Goal: Task Accomplishment & Management: Use online tool/utility

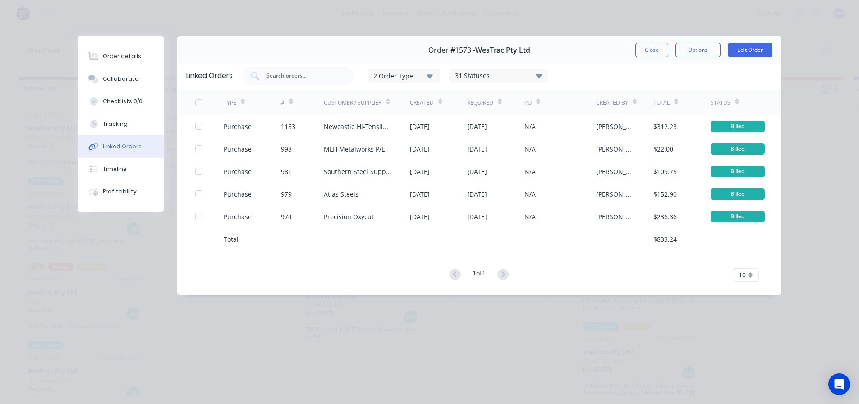
scroll to position [0, 981]
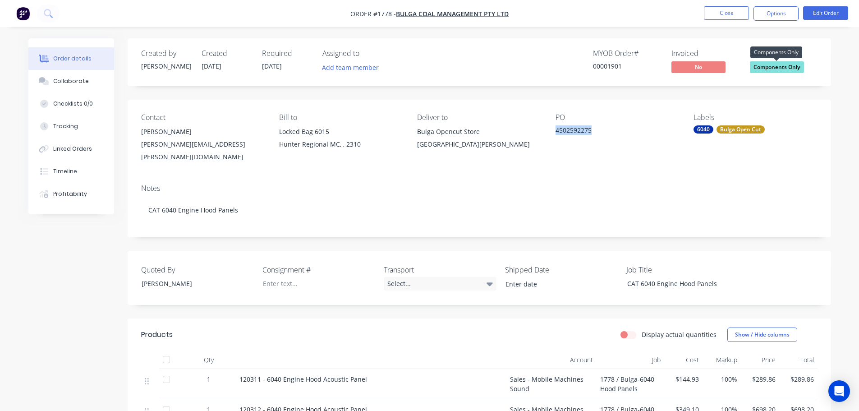
click at [776, 65] on span "Components Only" at bounding box center [777, 66] width 54 height 11
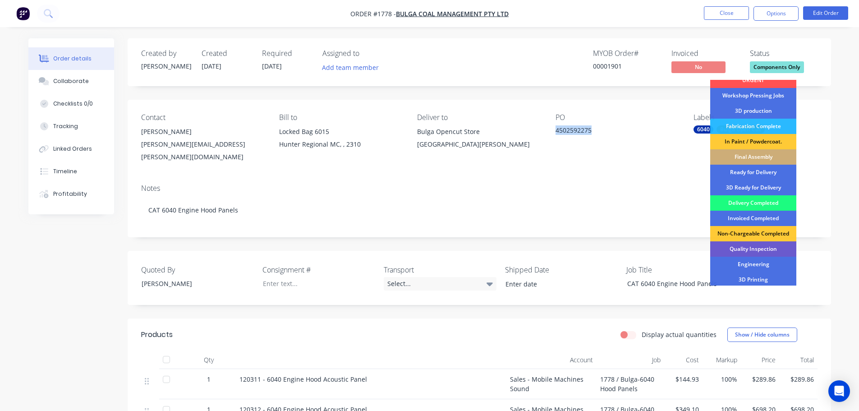
scroll to position [90, 0]
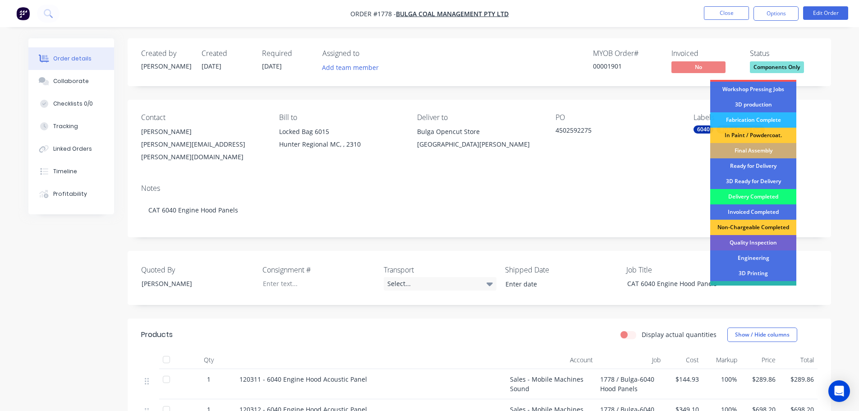
click at [743, 198] on div "Delivery Completed" at bounding box center [753, 196] width 86 height 15
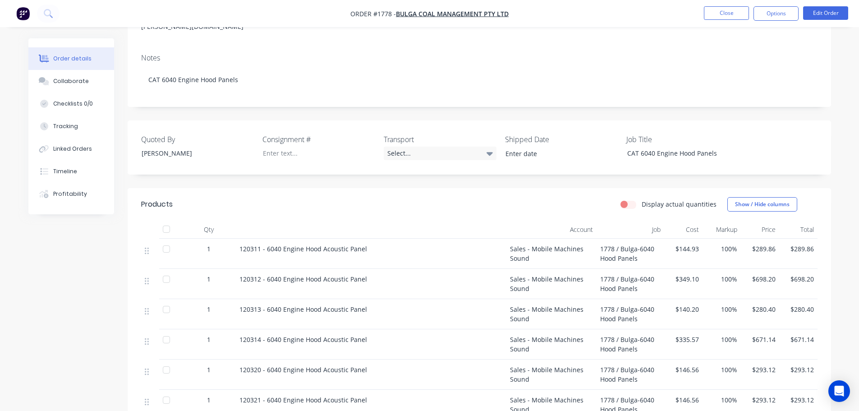
scroll to position [135, 0]
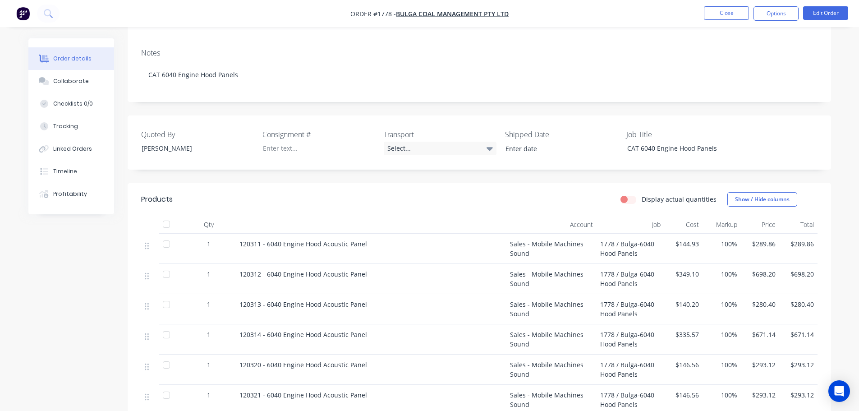
click at [166, 219] on div at bounding box center [166, 224] width 18 height 18
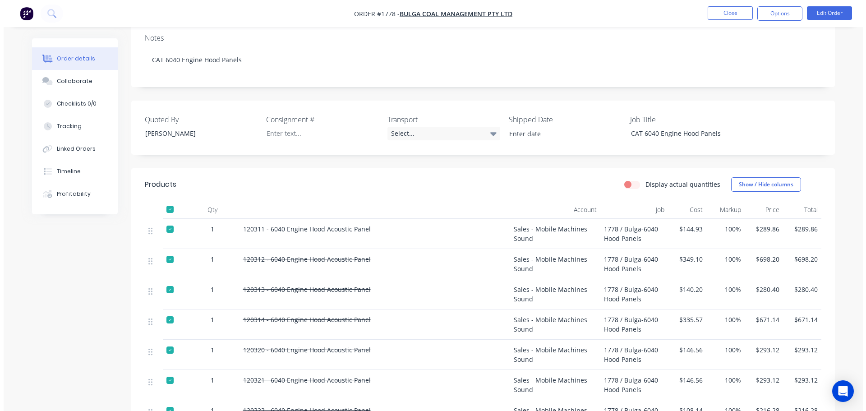
scroll to position [0, 0]
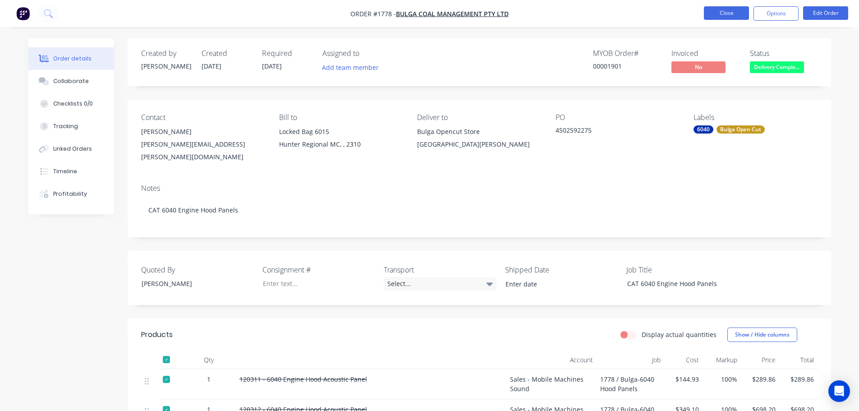
click at [723, 14] on button "Close" at bounding box center [726, 13] width 45 height 14
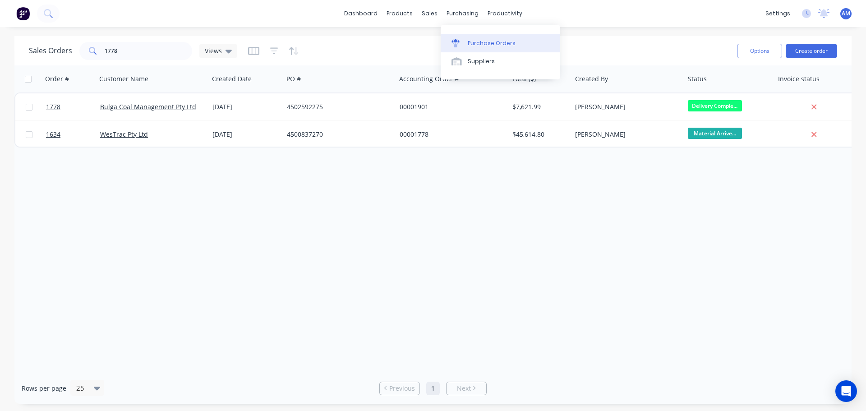
click at [481, 45] on div "Purchase Orders" at bounding box center [492, 43] width 48 height 8
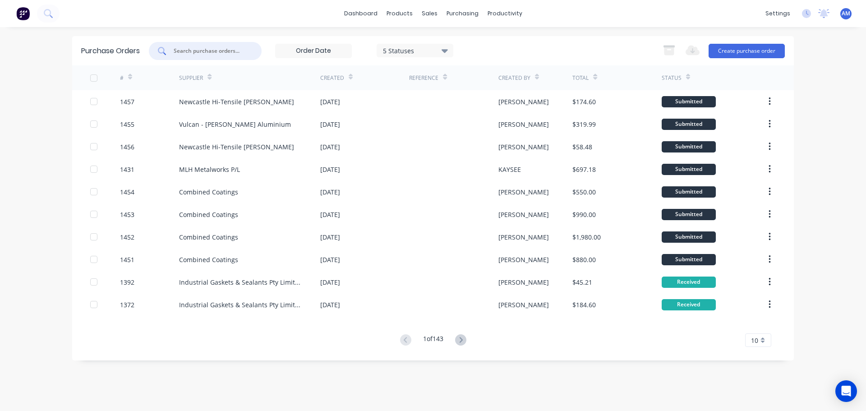
click at [230, 53] on input "text" at bounding box center [210, 50] width 75 height 9
type input "1396"
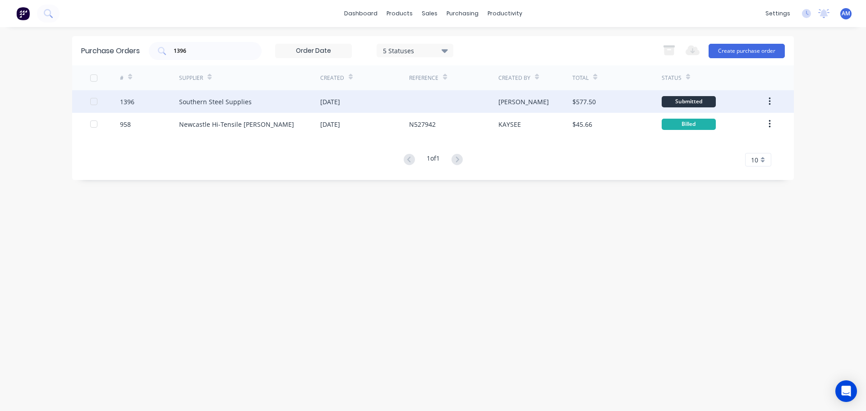
click at [252, 99] on div "Southern Steel Supplies" at bounding box center [249, 101] width 141 height 23
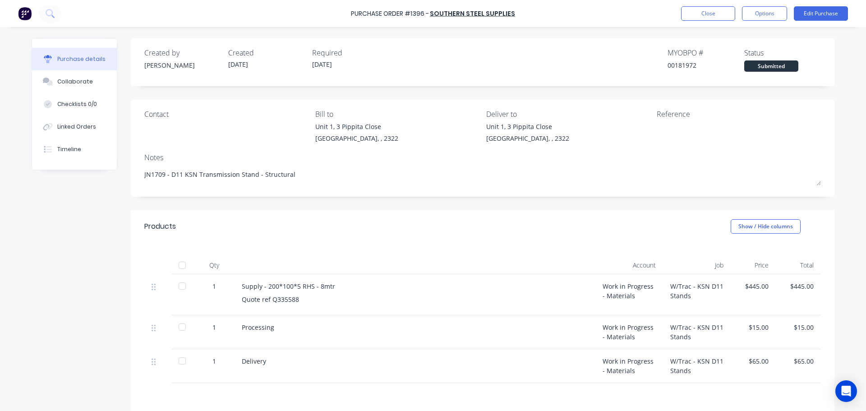
click at [183, 267] on div at bounding box center [182, 265] width 18 height 18
drag, startPoint x: 288, startPoint y: 175, endPoint x: 136, endPoint y: 180, distance: 151.6
click at [136, 180] on div "Contact Bill to Unit 1, 3 Pippita Close Beresfield, , 2322 Deliver to Unit 1, 3…" at bounding box center [483, 148] width 704 height 97
type textarea "x"
click at [704, 12] on button "Close" at bounding box center [708, 13] width 54 height 14
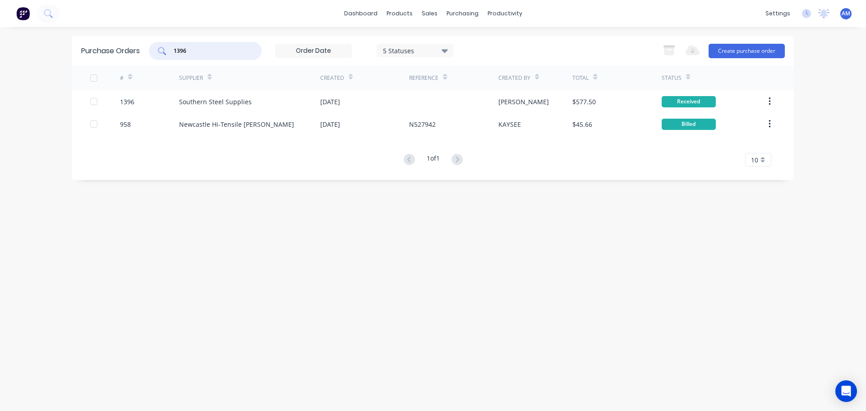
drag, startPoint x: 191, startPoint y: 47, endPoint x: 176, endPoint y: 46, distance: 14.9
click at [176, 46] on div "1396" at bounding box center [205, 51] width 113 height 18
type input "1391"
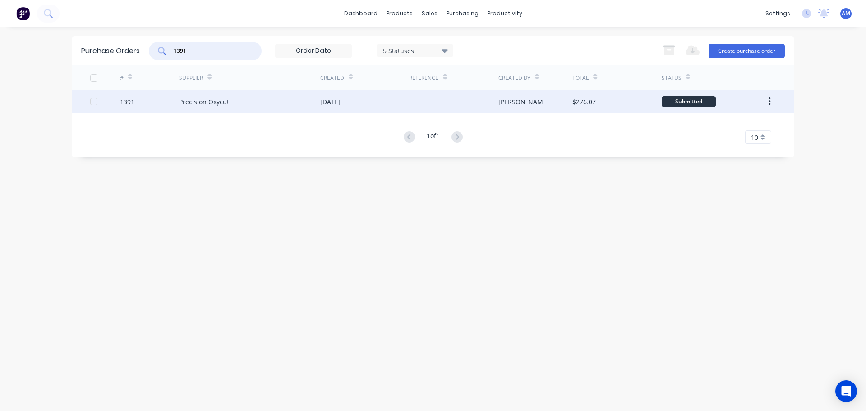
click at [340, 103] on div "03 Sep 2025" at bounding box center [330, 101] width 20 height 9
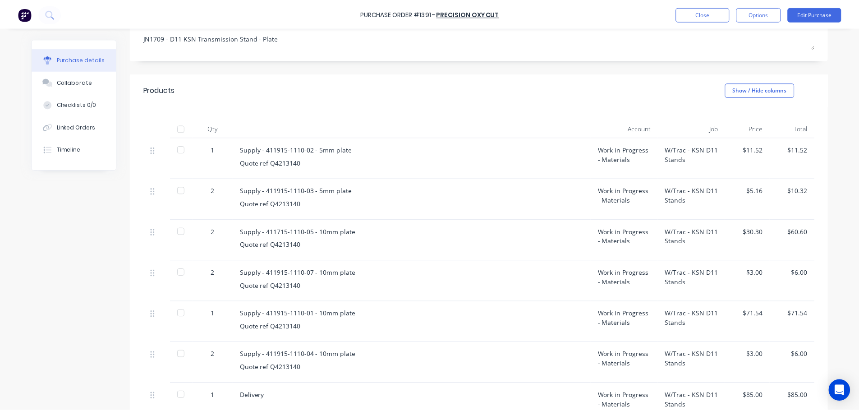
scroll to position [182, 0]
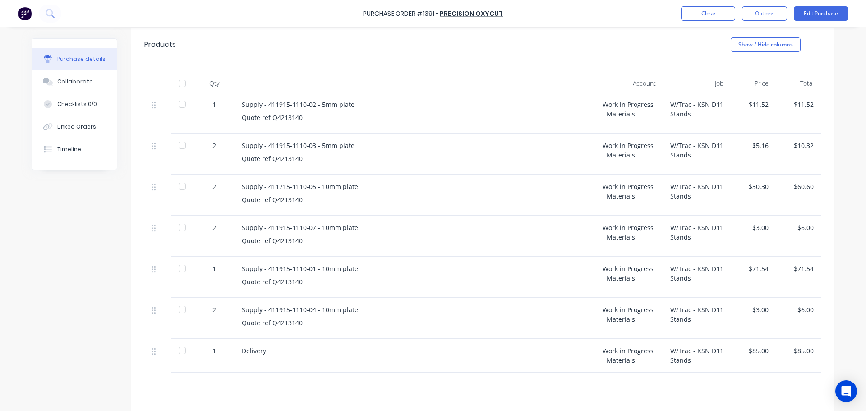
type textarea "x"
click at [713, 13] on button "Close" at bounding box center [708, 13] width 54 height 14
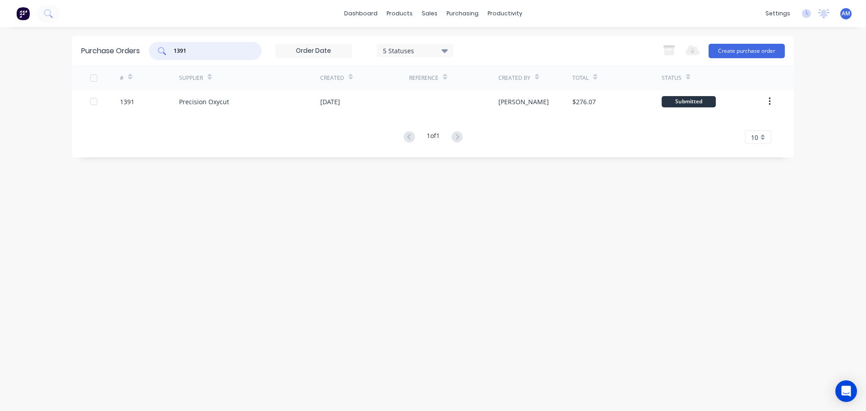
drag, startPoint x: 193, startPoint y: 52, endPoint x: 228, endPoint y: 41, distance: 37.4
click at [170, 50] on div "1391" at bounding box center [205, 51] width 113 height 18
click at [444, 40] on div "Sales Orders" at bounding box center [462, 43] width 37 height 8
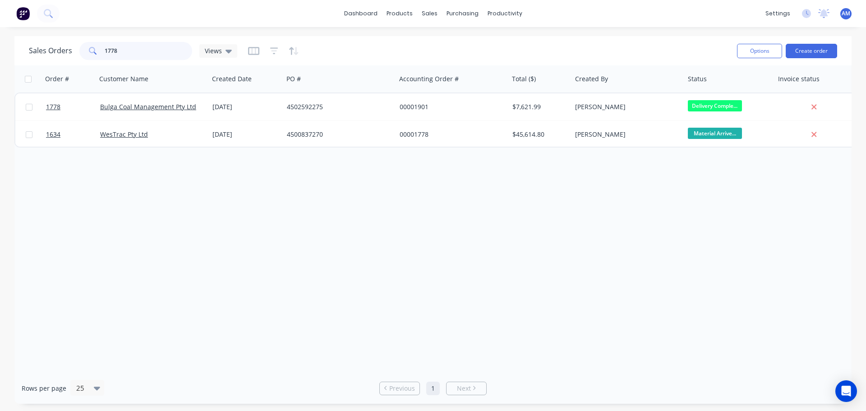
drag, startPoint x: 115, startPoint y: 58, endPoint x: 103, endPoint y: 52, distance: 13.3
click at [103, 52] on div "1778" at bounding box center [135, 51] width 113 height 18
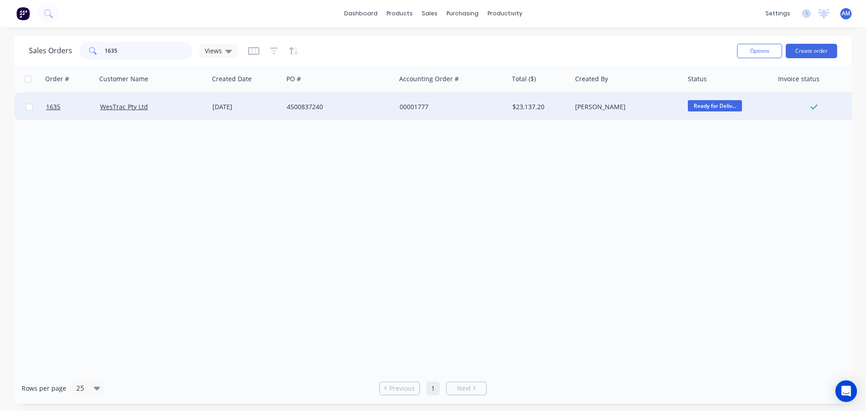
type input "1635"
click at [316, 103] on div "4500837240" at bounding box center [337, 106] width 100 height 9
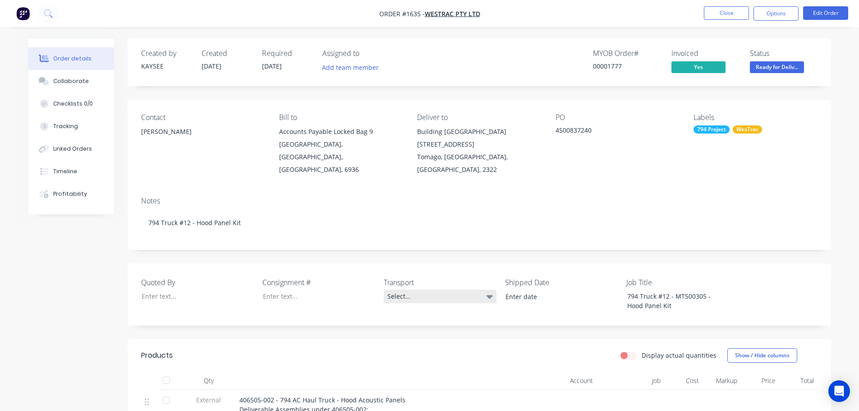
click at [396, 294] on div "Select..." at bounding box center [440, 297] width 113 height 14
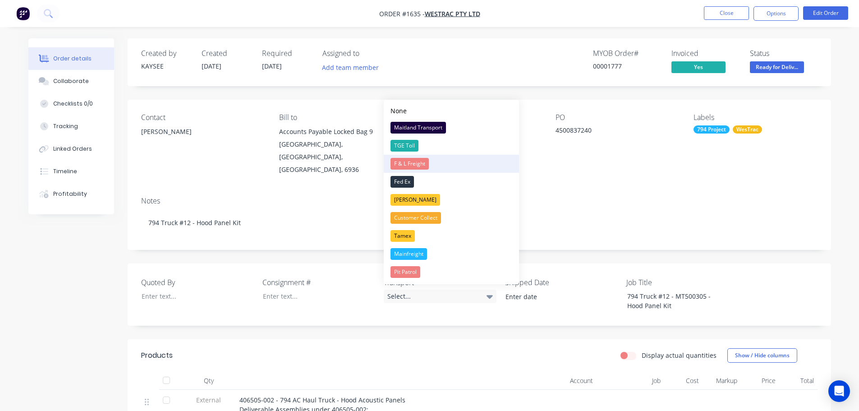
click at [405, 160] on div "F & L Freight" at bounding box center [410, 164] width 38 height 12
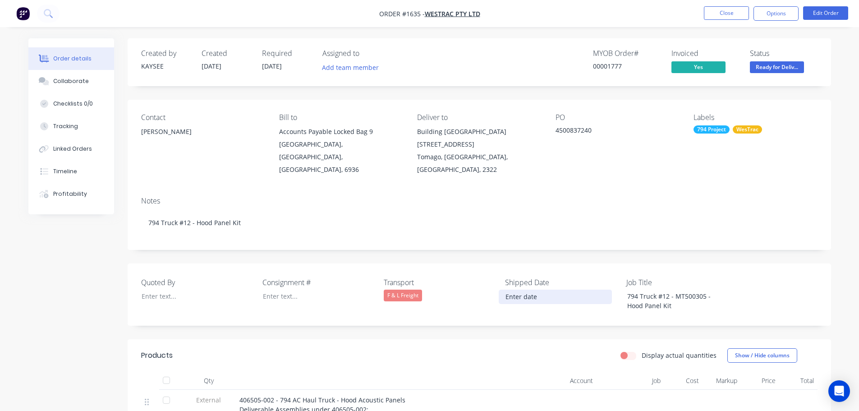
click at [531, 298] on input at bounding box center [555, 297] width 112 height 14
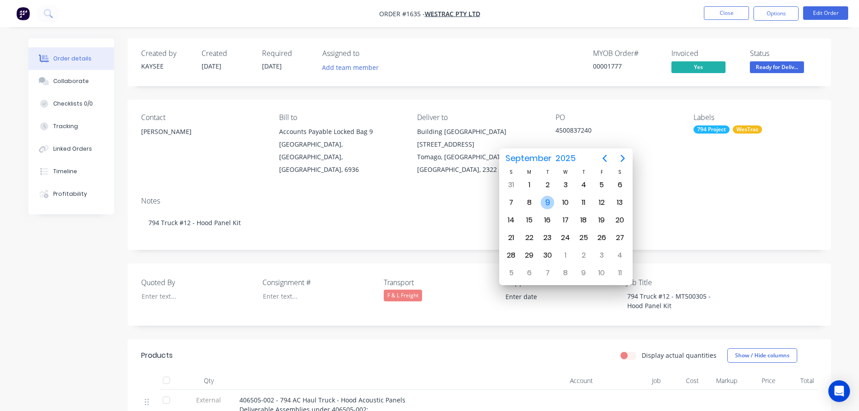
click at [547, 200] on div "9" at bounding box center [548, 203] width 14 height 14
type input "09/09/2025"
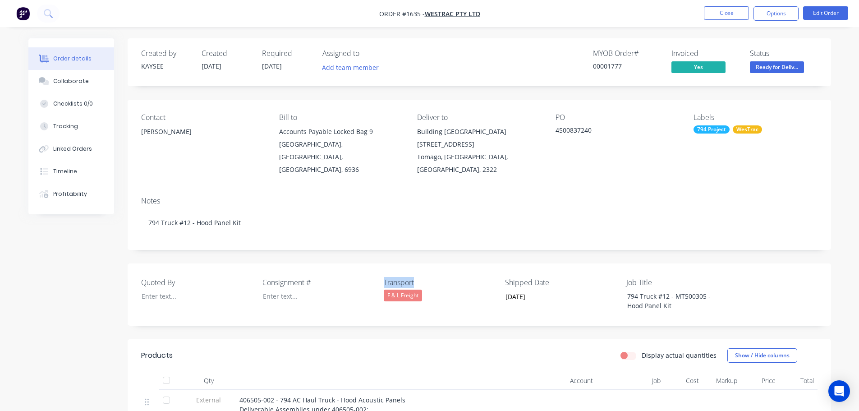
drag, startPoint x: 435, startPoint y: 276, endPoint x: 381, endPoint y: 276, distance: 54.1
click at [381, 276] on div "Quoted By Consignment # Transport F & L Freight Shipped Date 09/09/2025 Job Tit…" at bounding box center [480, 294] width 704 height 62
copy label "Transport"
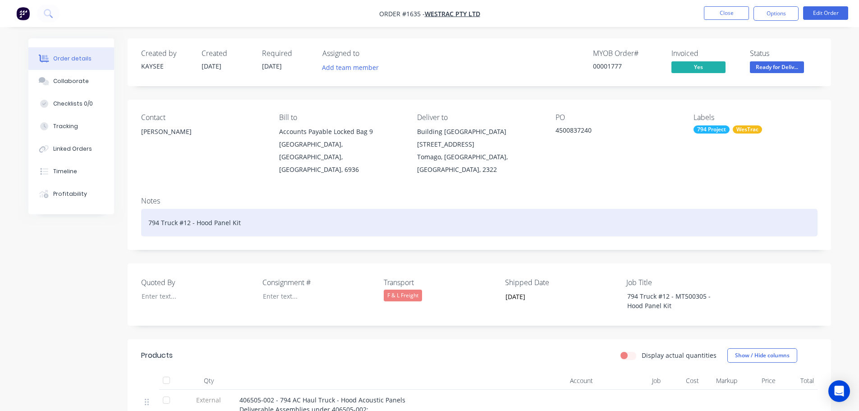
drag, startPoint x: 267, startPoint y: 220, endPoint x: 264, endPoint y: 216, distance: 4.9
click at [265, 218] on div "794 Truck #12 - Hood Panel Kit" at bounding box center [479, 223] width 676 height 28
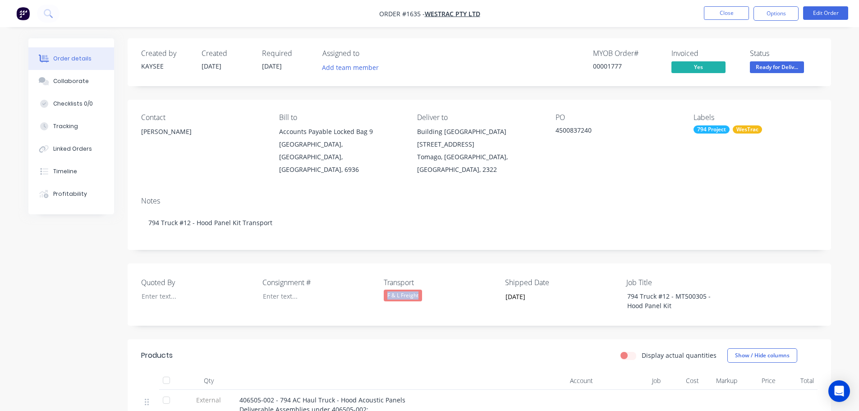
drag, startPoint x: 423, startPoint y: 293, endPoint x: 386, endPoint y: 291, distance: 36.6
click at [386, 291] on div "F & L Freight" at bounding box center [440, 296] width 113 height 12
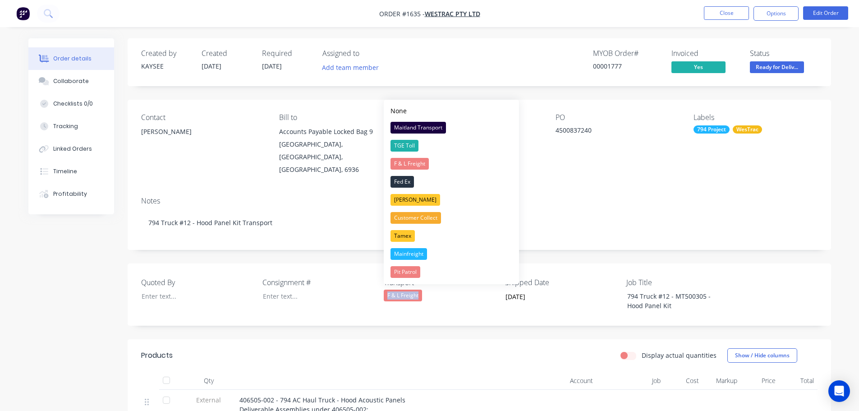
copy div "F & L Freight"
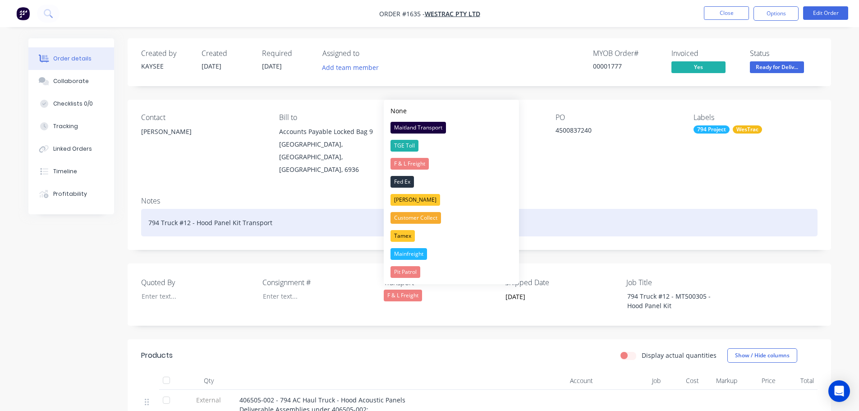
click at [281, 216] on div "794 Truck #12 - Hood Panel Kit Transport" at bounding box center [479, 223] width 676 height 28
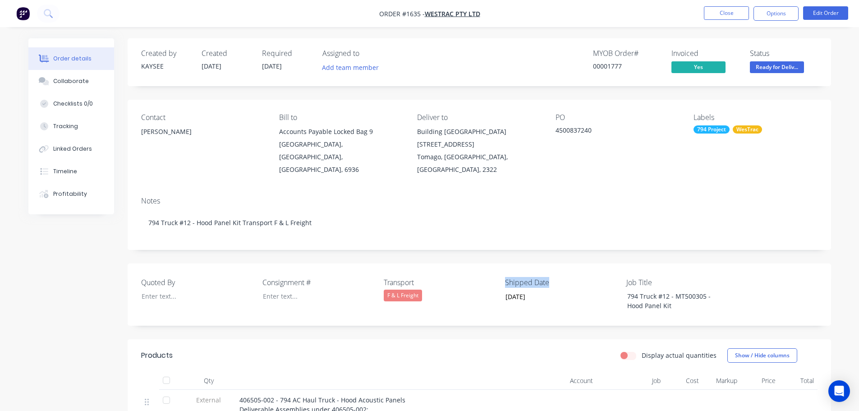
drag, startPoint x: 553, startPoint y: 276, endPoint x: 502, endPoint y: 280, distance: 51.1
click at [502, 280] on div "Quoted By Consignment # Transport F & L Freight Shipped Date 09/09/2025 Job Tit…" at bounding box center [480, 294] width 704 height 62
copy label "Shipped Date"
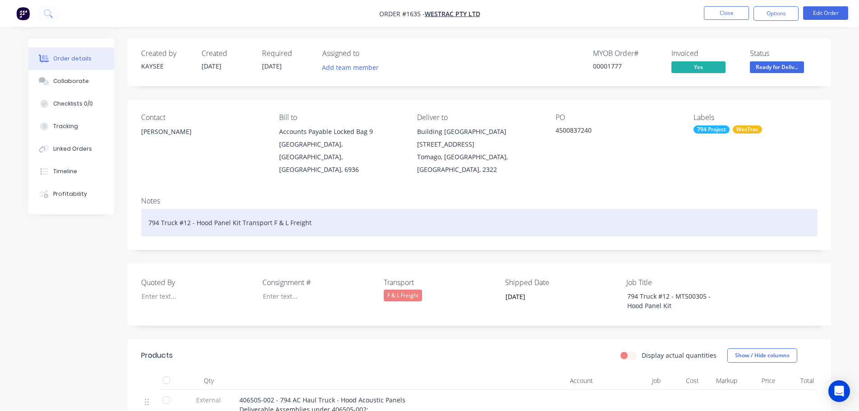
click at [342, 221] on div "794 Truck #12 - Hood Panel Kit Transport F & L Freight" at bounding box center [479, 223] width 676 height 28
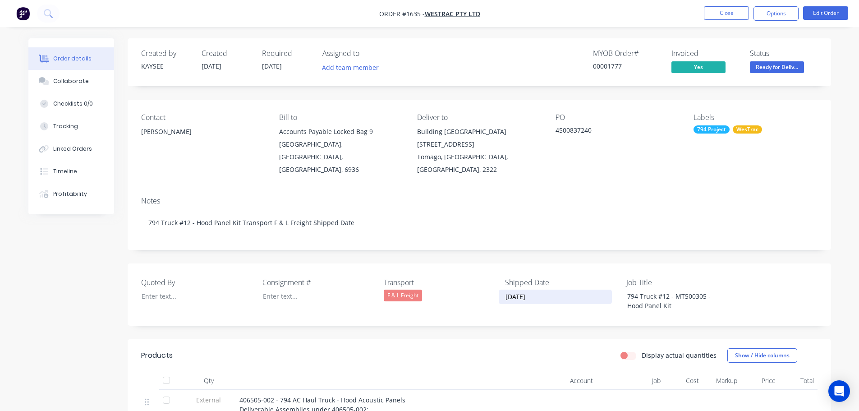
drag, startPoint x: 536, startPoint y: 293, endPoint x: 505, endPoint y: 294, distance: 31.1
click at [505, 294] on input "09/09/2025" at bounding box center [555, 297] width 112 height 14
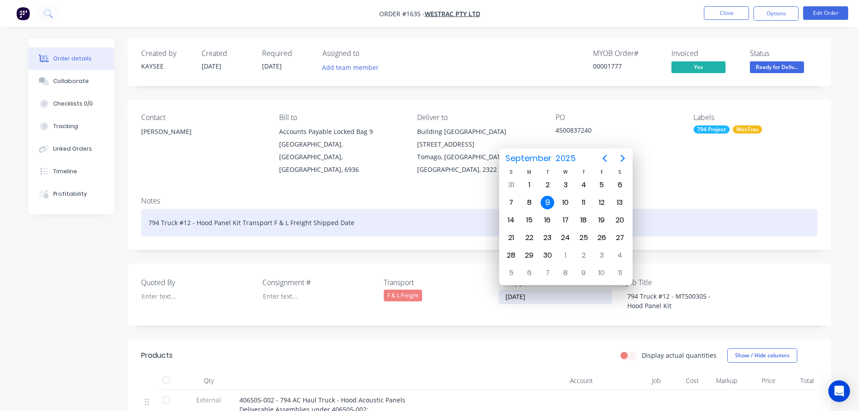
click at [371, 216] on div "794 Truck #12 - Hood Panel Kit Transport F & L Freight Shipped Date" at bounding box center [479, 223] width 676 height 28
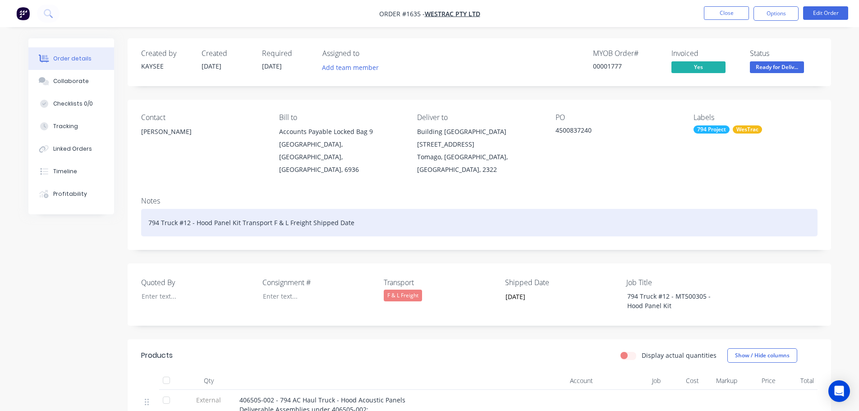
click at [371, 216] on div "794 Truck #12 - Hood Panel Kit Transport F & L Freight Shipped Date" at bounding box center [479, 223] width 676 height 28
click at [368, 216] on div "794 Truck #12 - Hood Panel Kit Transport F & L Freight Shipped Date" at bounding box center [479, 223] width 676 height 28
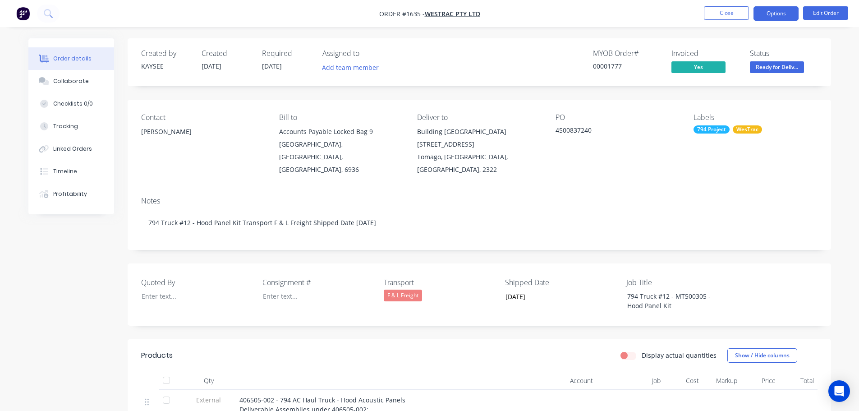
click at [778, 14] on button "Options" at bounding box center [776, 13] width 45 height 14
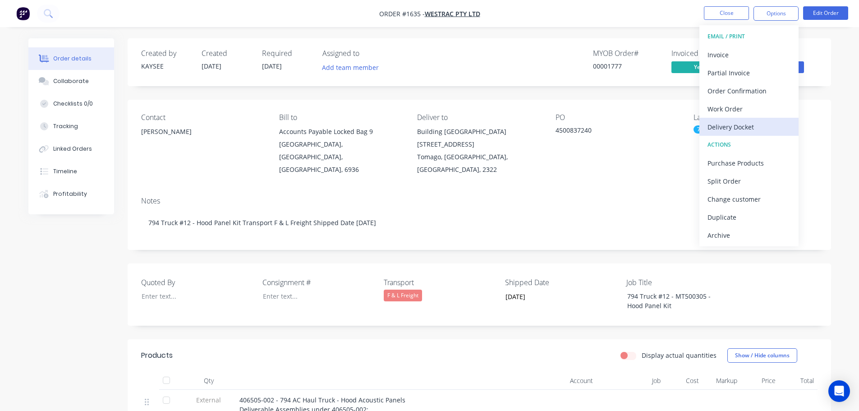
click at [742, 122] on div "Delivery Docket" at bounding box center [749, 126] width 83 height 13
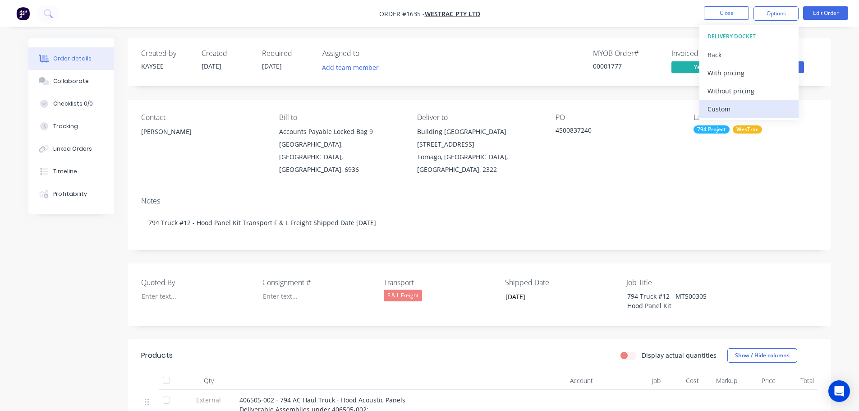
click at [739, 112] on div "Custom" at bounding box center [749, 108] width 83 height 13
click at [737, 92] on div "Without pricing" at bounding box center [749, 90] width 83 height 13
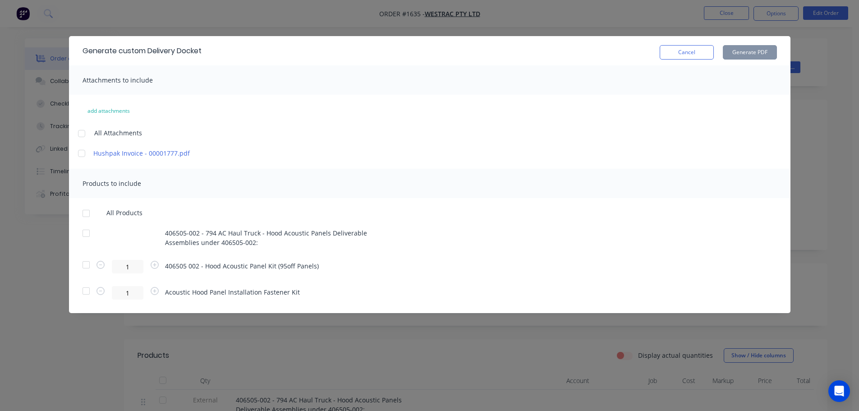
click at [89, 214] on div at bounding box center [86, 213] width 18 height 18
click at [746, 51] on button "Generate PDF" at bounding box center [750, 52] width 54 height 14
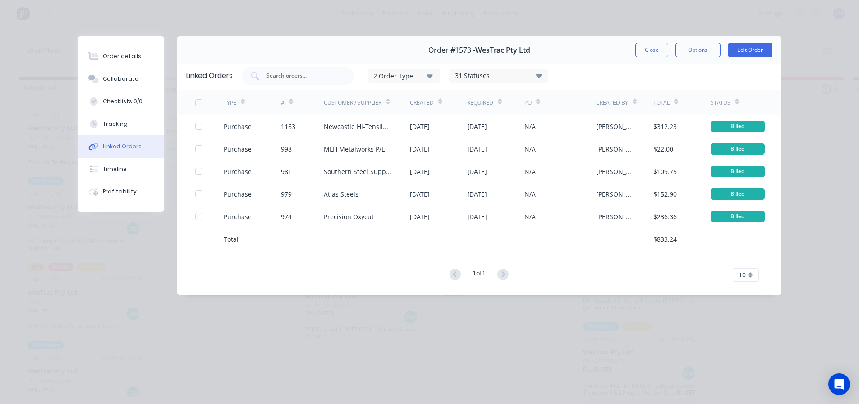
scroll to position [0, 981]
click at [655, 49] on button "Close" at bounding box center [651, 50] width 33 height 14
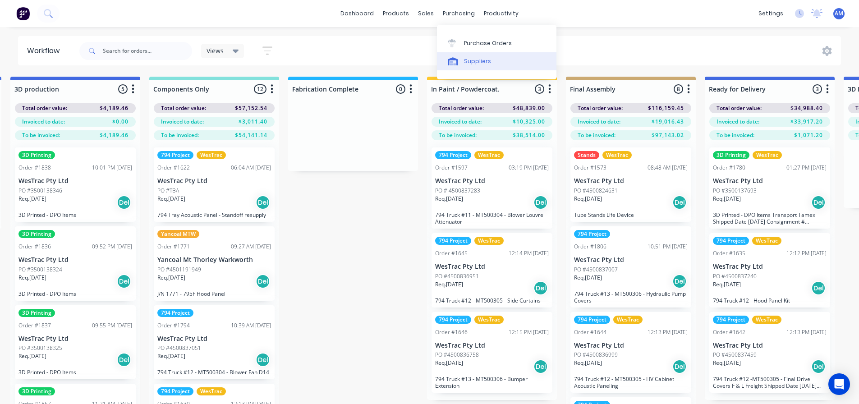
click at [469, 56] on link "Suppliers" at bounding box center [497, 61] width 120 height 18
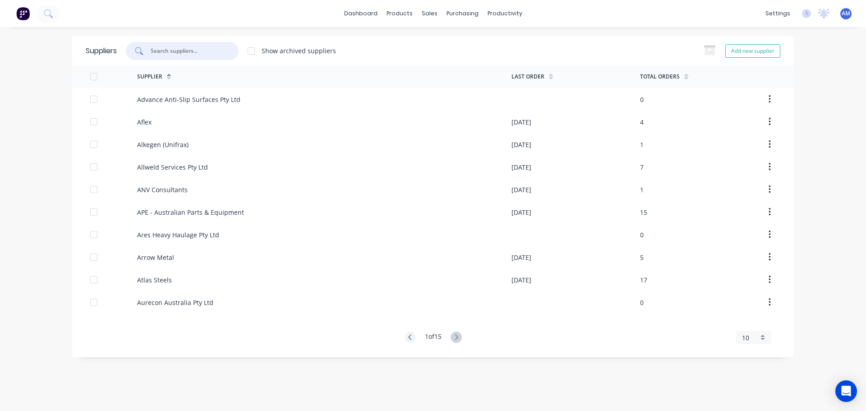
click at [189, 47] on input "text" at bounding box center [187, 50] width 75 height 9
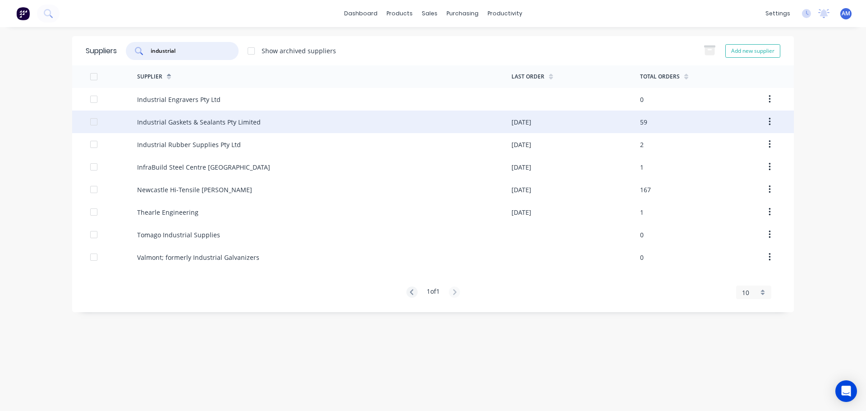
type input "industrial"
click at [208, 121] on div "Industrial Gaskets & Sealants Pty Limited" at bounding box center [199, 121] width 124 height 9
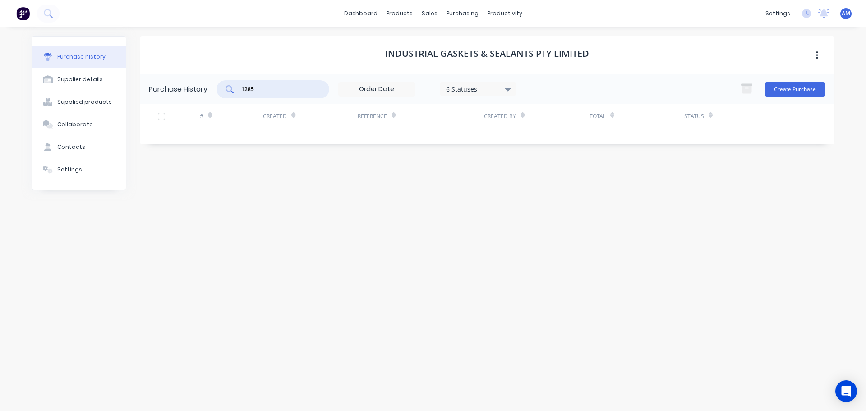
drag, startPoint x: 276, startPoint y: 85, endPoint x: 222, endPoint y: 85, distance: 53.7
click at [222, 85] on div "1285" at bounding box center [272, 89] width 113 height 18
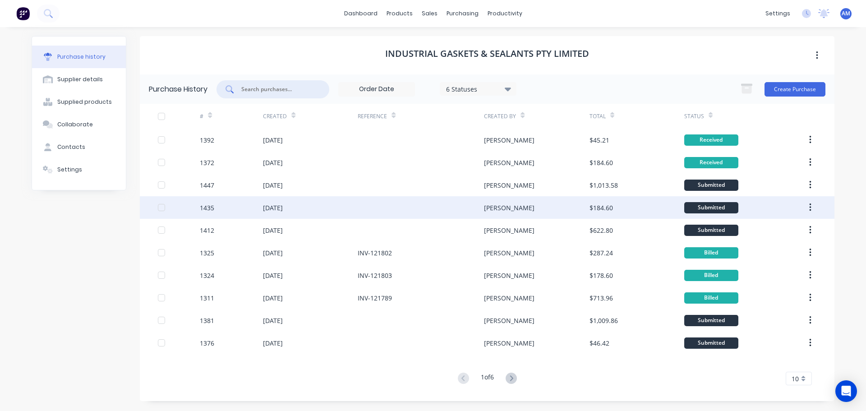
click at [586, 206] on div "[PERSON_NAME]" at bounding box center [536, 207] width 105 height 23
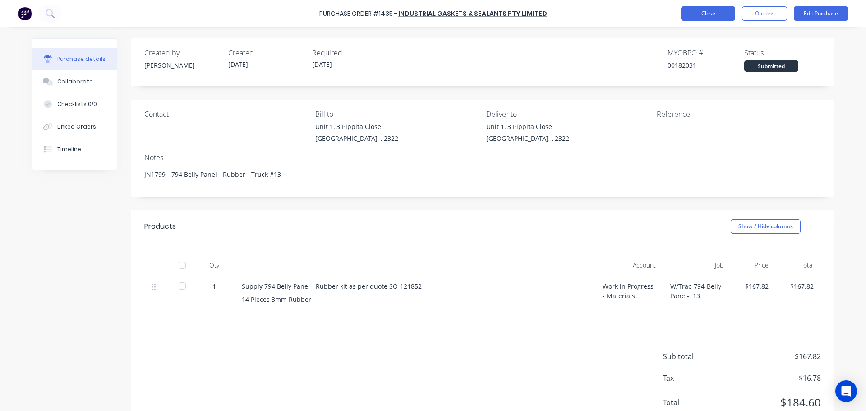
click at [715, 18] on button "Close" at bounding box center [708, 13] width 54 height 14
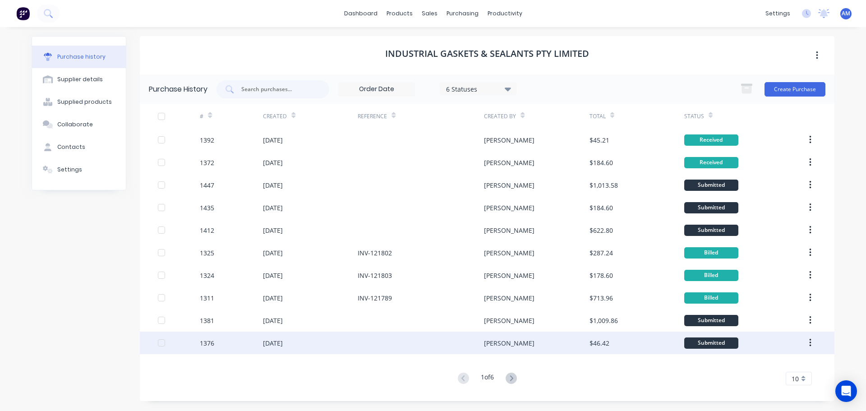
click at [599, 340] on div "$46.42" at bounding box center [599, 342] width 20 height 9
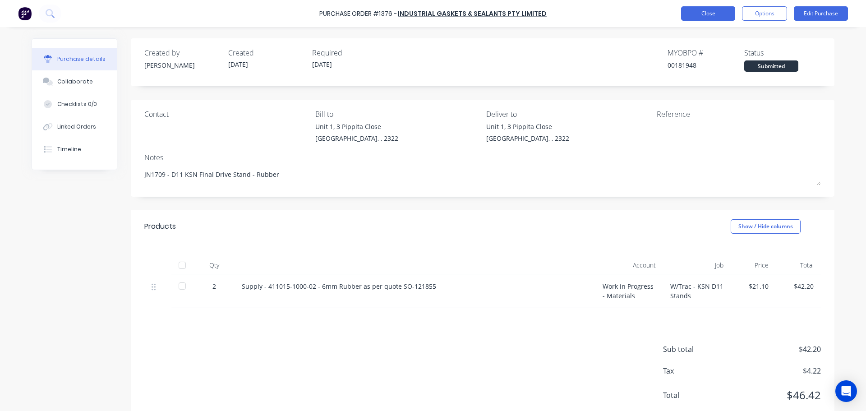
click at [708, 14] on button "Close" at bounding box center [708, 13] width 54 height 14
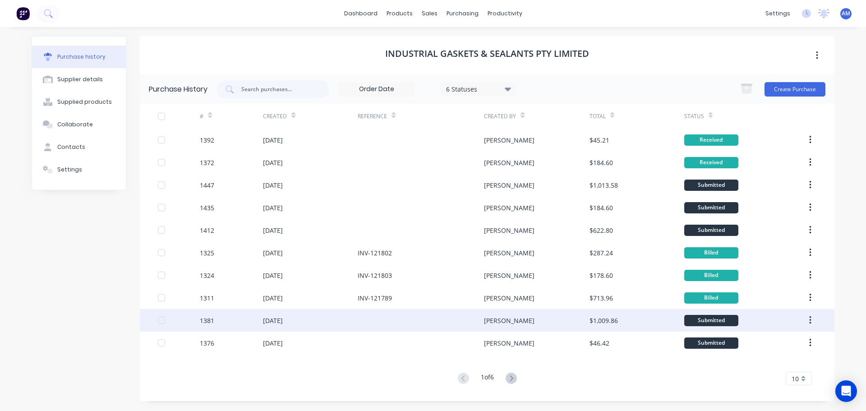
click at [593, 324] on div "$1,009.86" at bounding box center [603, 320] width 28 height 9
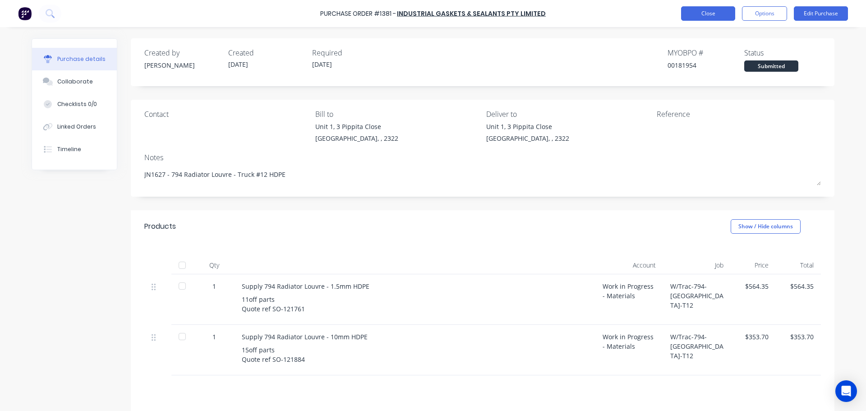
click at [713, 10] on button "Close" at bounding box center [708, 13] width 54 height 14
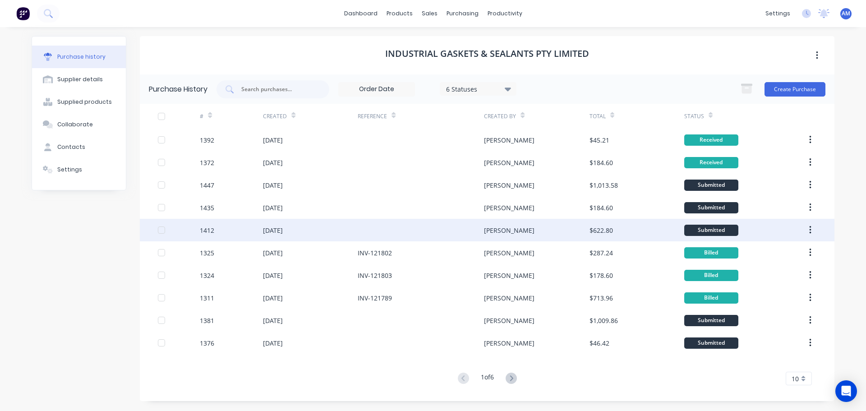
click at [597, 227] on div "$622.80" at bounding box center [600, 229] width 23 height 9
type textarea "x"
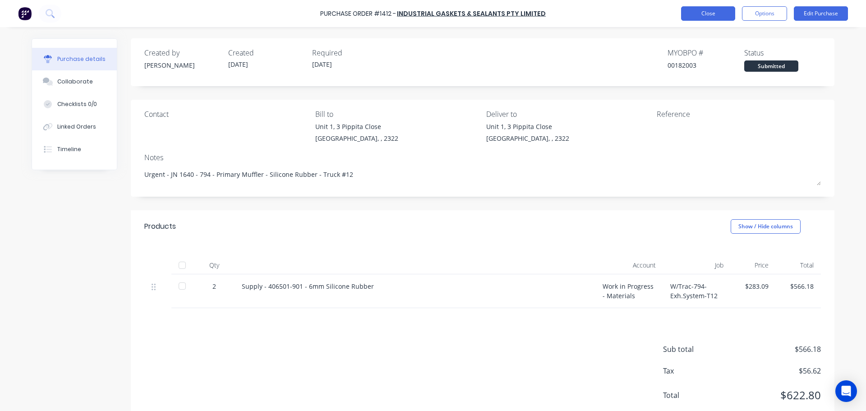
click at [711, 16] on button "Close" at bounding box center [708, 13] width 54 height 14
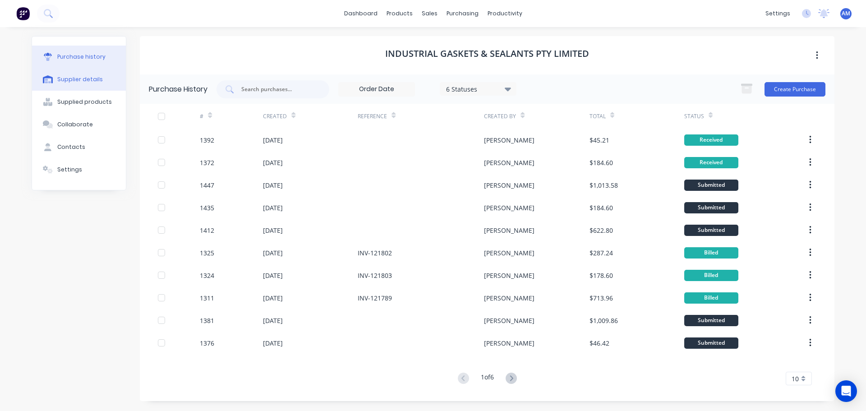
click at [86, 80] on div "Supplier details" at bounding box center [80, 79] width 46 height 8
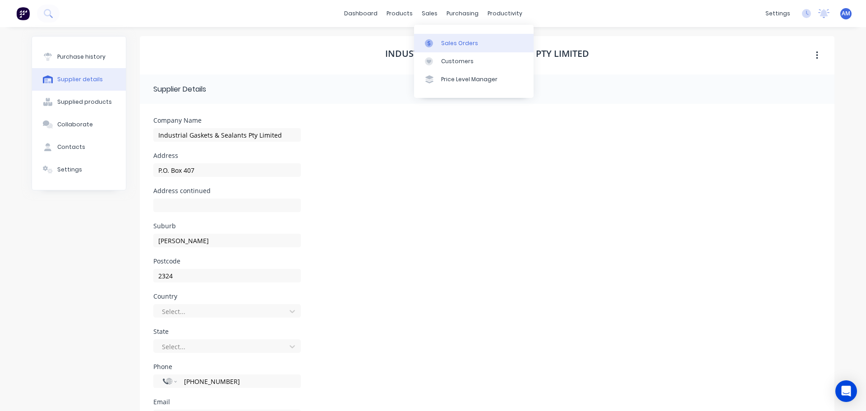
click at [457, 42] on div "Sales Orders" at bounding box center [459, 43] width 37 height 8
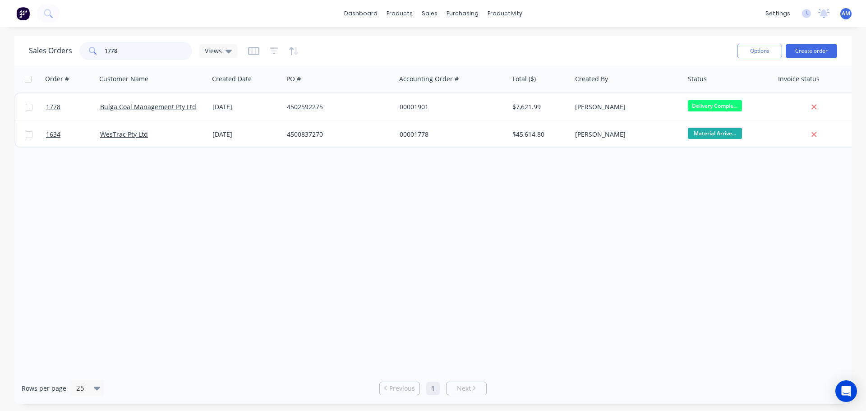
drag, startPoint x: 129, startPoint y: 51, endPoint x: 95, endPoint y: 49, distance: 34.3
click at [97, 50] on div "1778" at bounding box center [135, 51] width 113 height 18
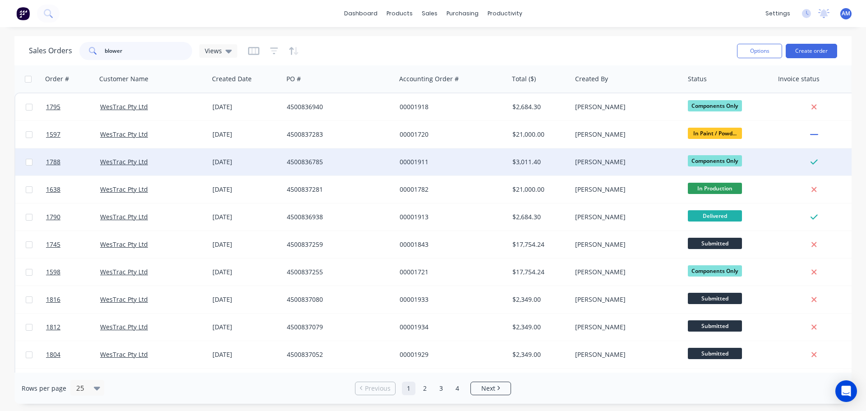
type input "blower"
click at [523, 160] on div "$3,011.40" at bounding box center [538, 161] width 53 height 9
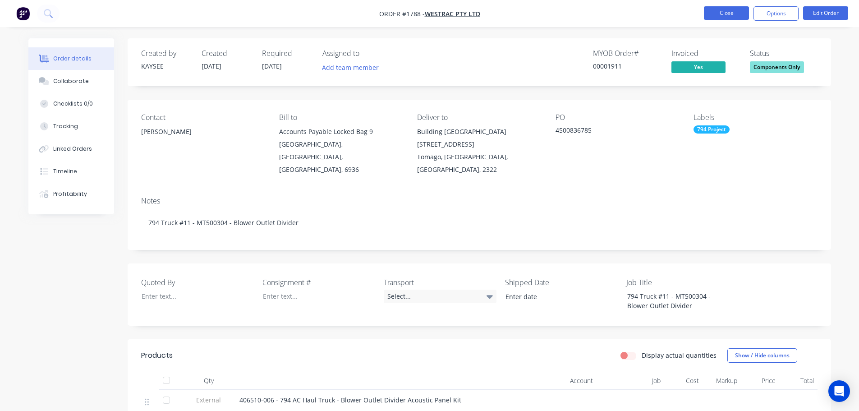
click at [721, 13] on button "Close" at bounding box center [726, 13] width 45 height 14
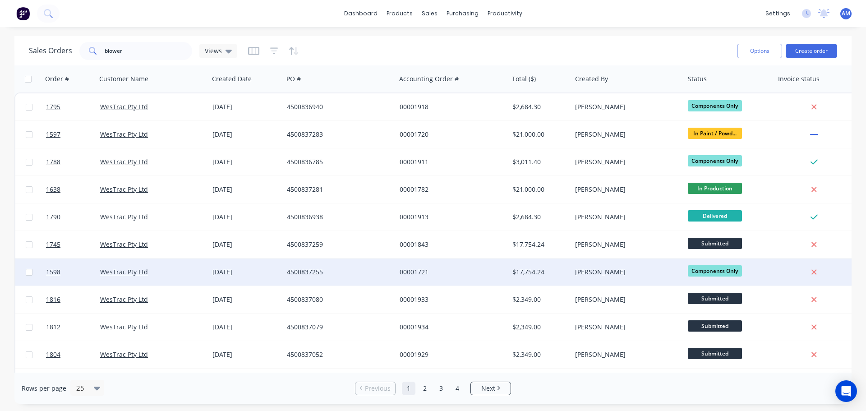
click at [151, 273] on div "WesTrac Pty Ltd" at bounding box center [150, 271] width 100 height 9
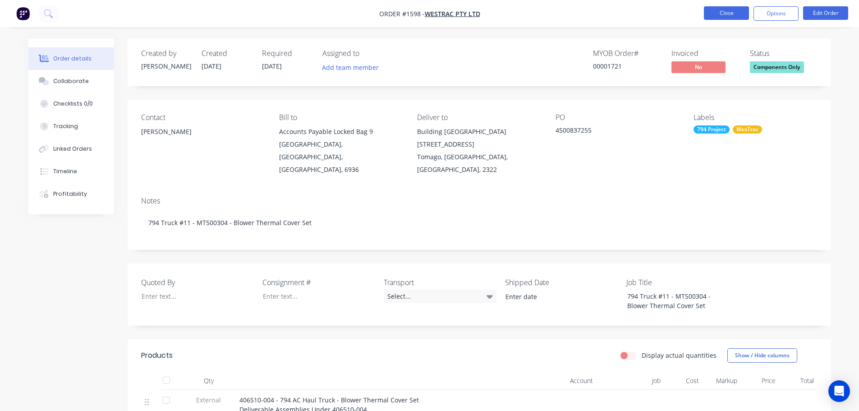
click at [719, 9] on button "Close" at bounding box center [726, 13] width 45 height 14
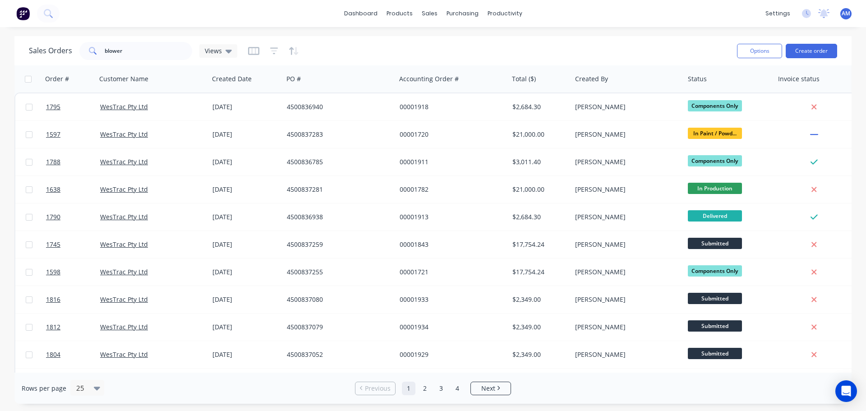
click at [137, 6] on div "dashboard products sales purchasing productivity dashboard products Product Cat…" at bounding box center [433, 13] width 866 height 27
click at [135, 15] on div "dashboard products sales purchasing productivity dashboard products Product Cat…" at bounding box center [433, 13] width 866 height 27
click at [63, 18] on div "dashboard products sales purchasing productivity dashboard products Product Cat…" at bounding box center [433, 13] width 866 height 27
click at [50, 13] on icon at bounding box center [48, 13] width 9 height 9
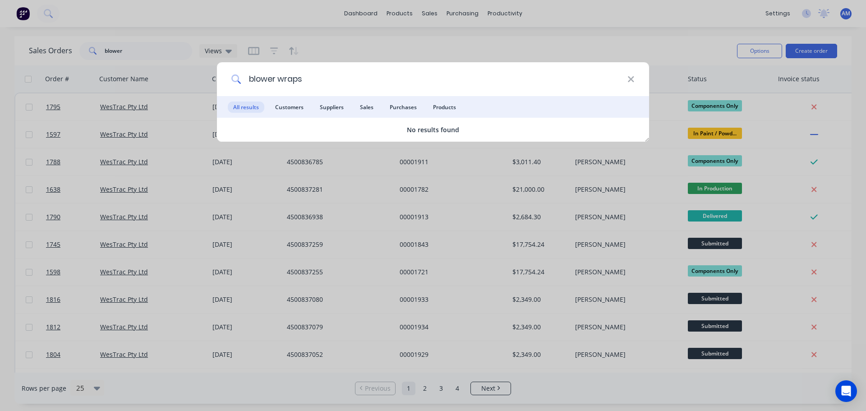
drag, startPoint x: 305, startPoint y: 78, endPoint x: 280, endPoint y: 77, distance: 25.3
click at [280, 77] on input "blower wraps" at bounding box center [434, 79] width 386 height 34
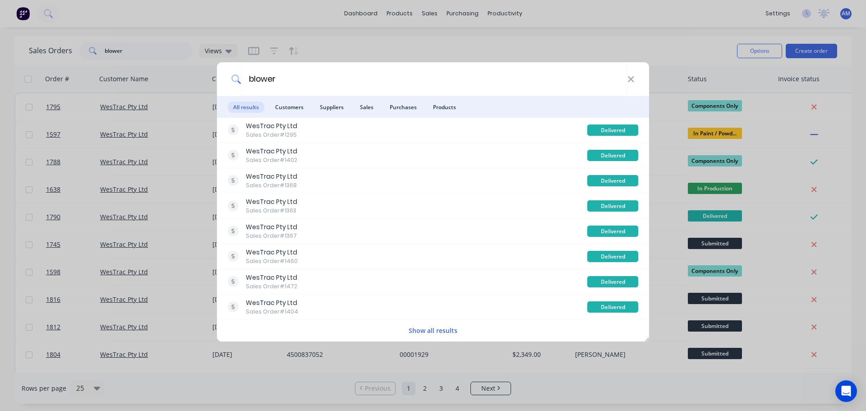
type input "blower"
click at [431, 327] on button "Show all results" at bounding box center [433, 330] width 54 height 10
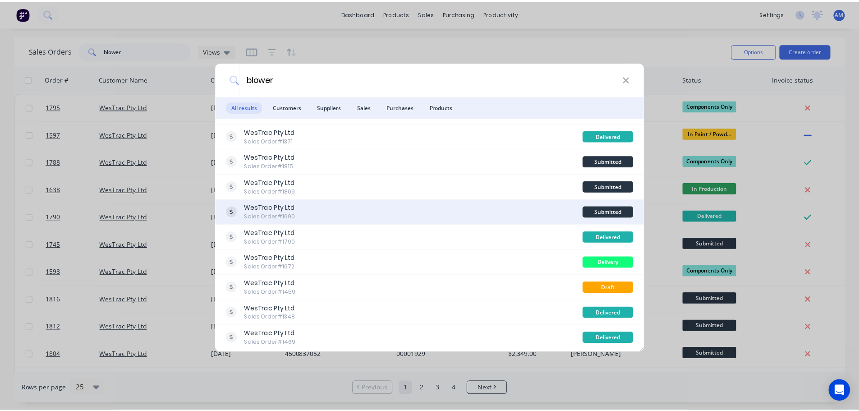
scroll to position [225, 0]
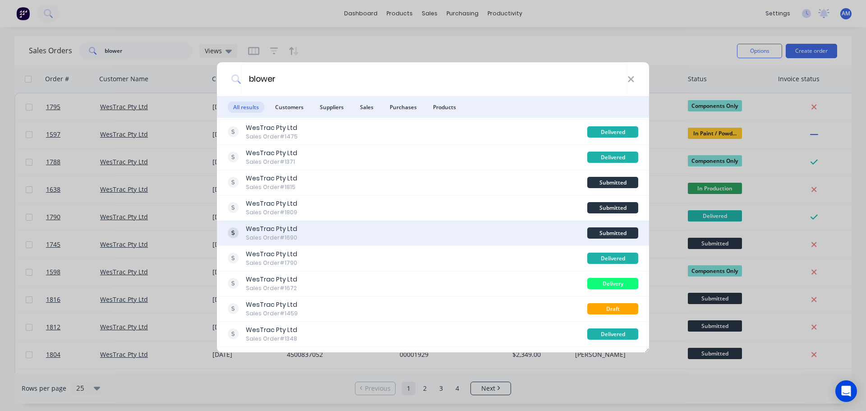
click at [276, 235] on div "Sales Order #1690" at bounding box center [271, 238] width 51 height 8
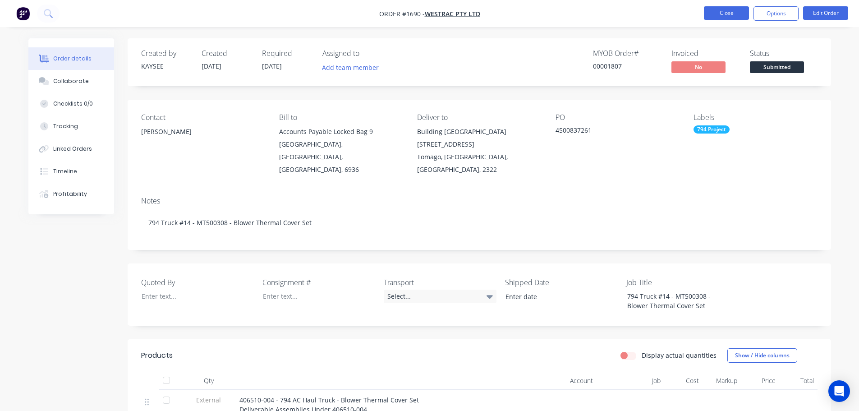
click at [720, 11] on button "Close" at bounding box center [726, 13] width 45 height 14
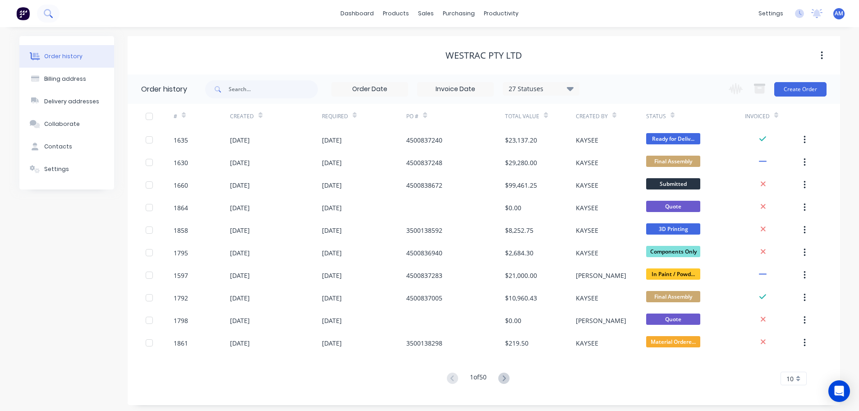
click at [48, 14] on icon at bounding box center [48, 13] width 9 height 9
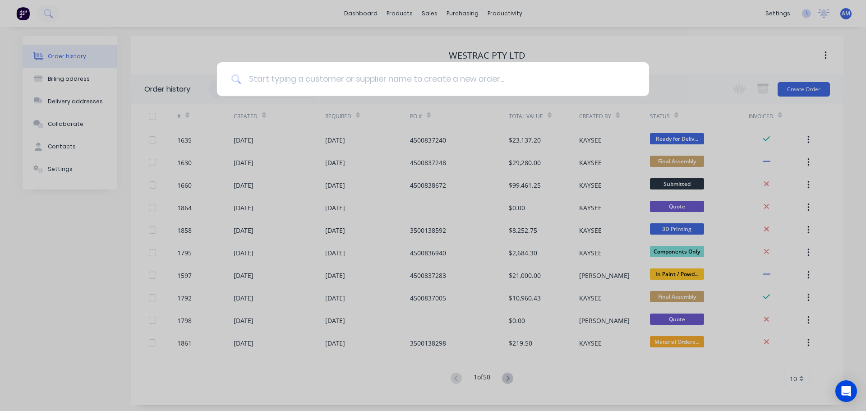
click at [290, 83] on input at bounding box center [437, 79] width 393 height 34
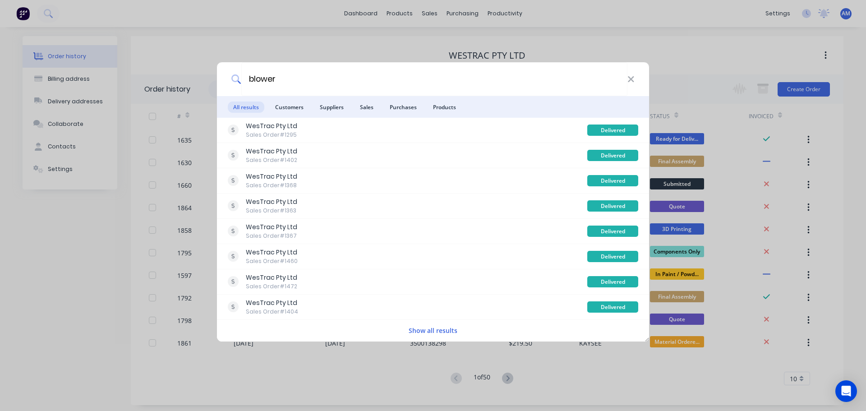
type input "blower"
click at [421, 329] on button "Show all results" at bounding box center [433, 330] width 54 height 10
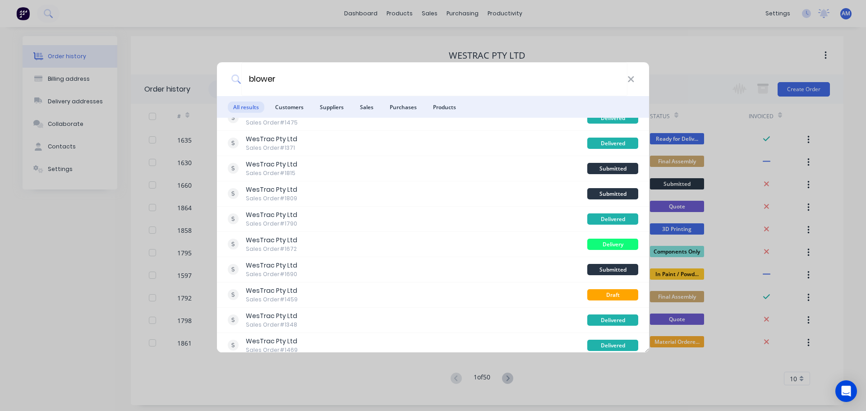
scroll to position [271, 0]
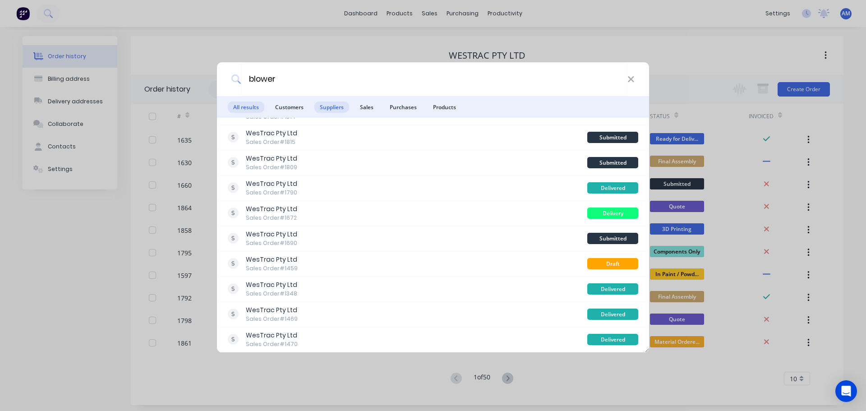
click at [328, 106] on span "Suppliers" at bounding box center [331, 106] width 35 height 11
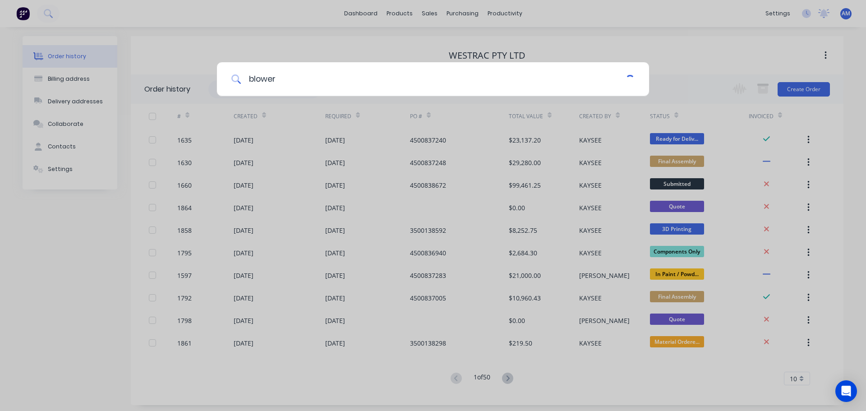
scroll to position [0, 0]
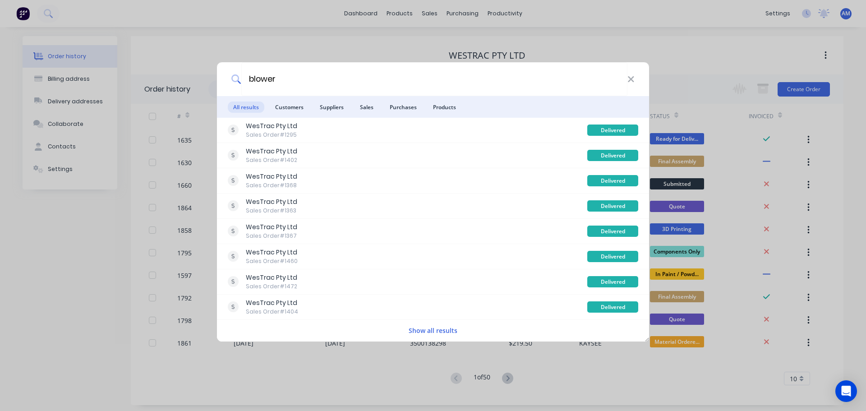
click at [419, 327] on button "Show all results" at bounding box center [433, 330] width 54 height 10
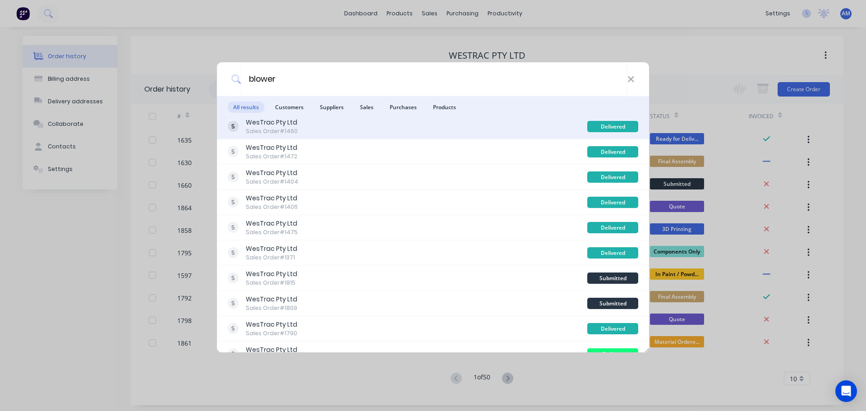
scroll to position [135, 0]
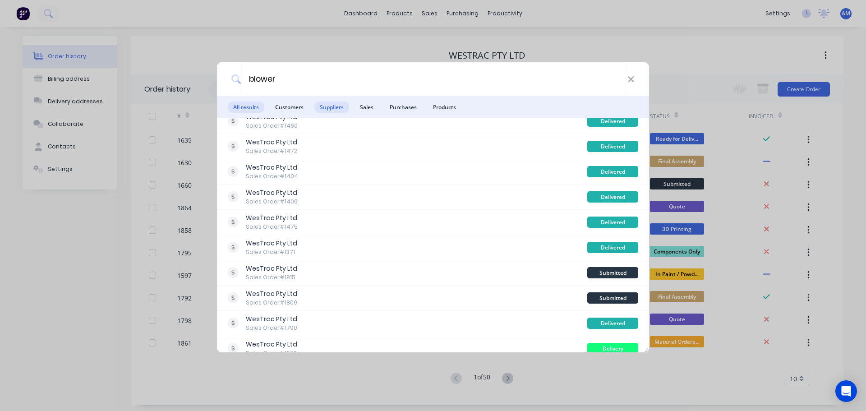
click at [328, 107] on span "Suppliers" at bounding box center [331, 106] width 35 height 11
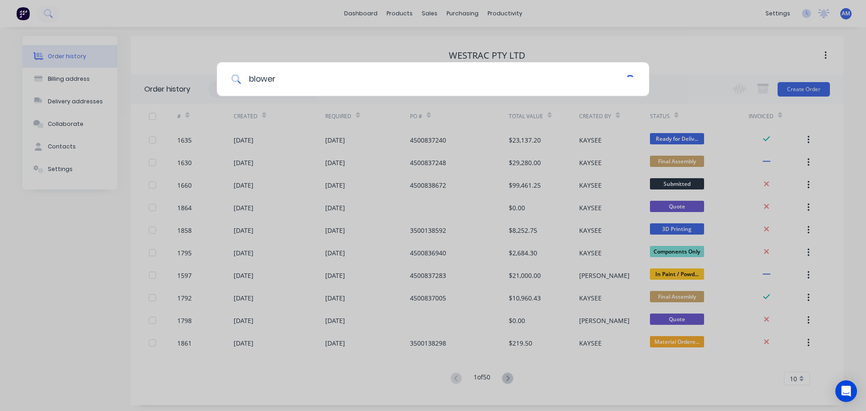
scroll to position [0, 0]
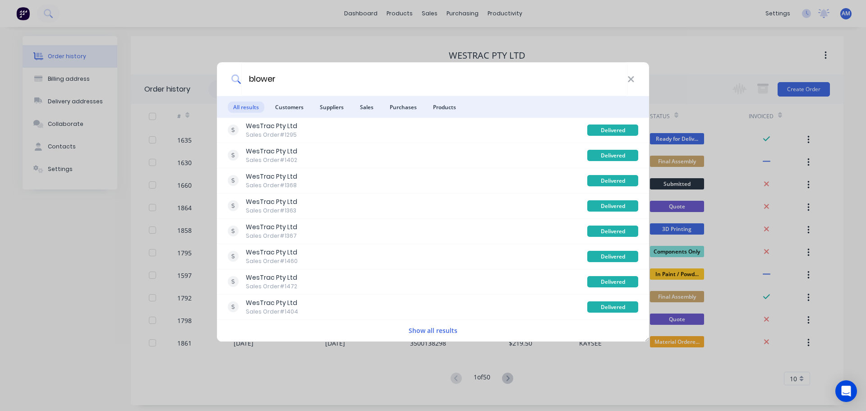
click at [328, 107] on span "Suppliers" at bounding box center [331, 106] width 35 height 11
click at [372, 105] on span "Sales" at bounding box center [366, 106] width 24 height 11
click at [402, 106] on span "Purchases" at bounding box center [403, 106] width 38 height 11
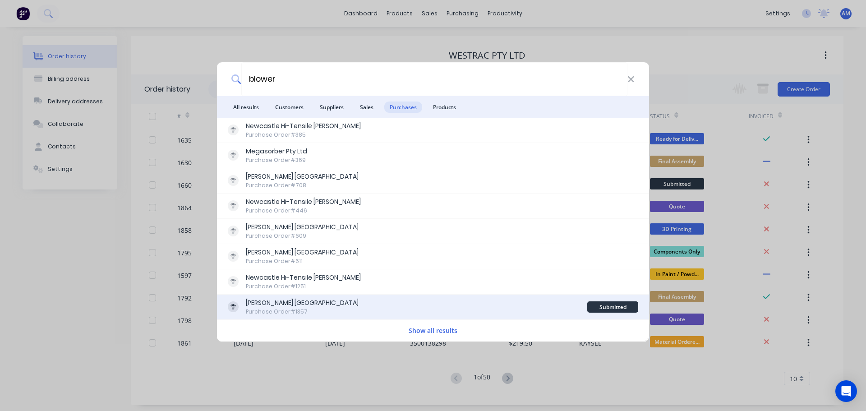
click at [270, 303] on div "James Walker Australia" at bounding box center [302, 302] width 113 height 9
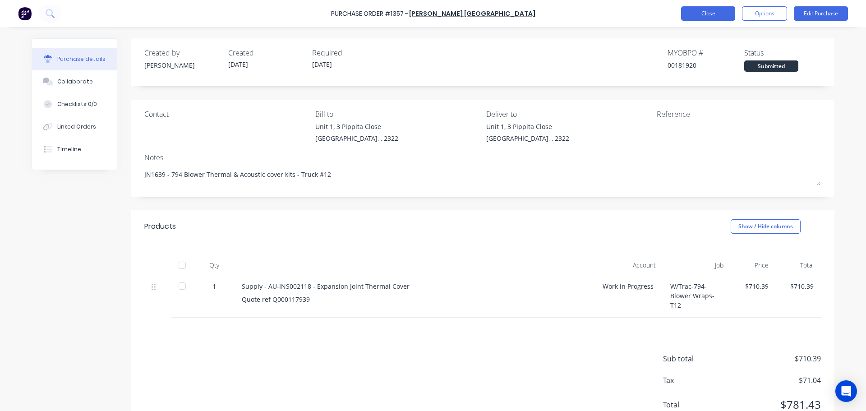
click at [685, 12] on button "Close" at bounding box center [708, 13] width 54 height 14
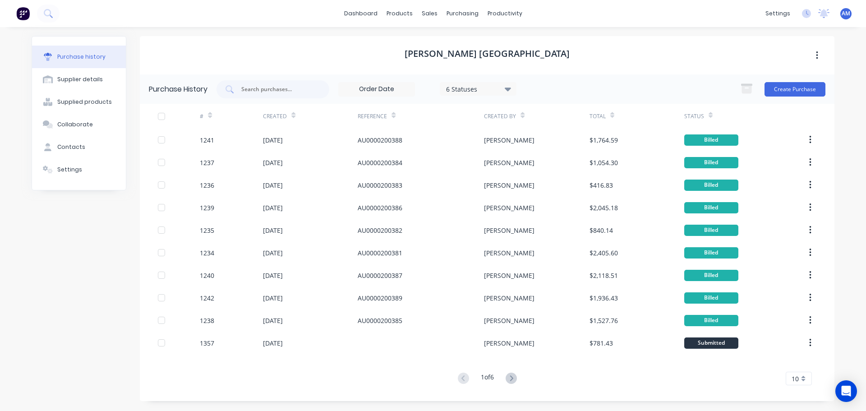
click at [802, 378] on div "10" at bounding box center [799, 379] width 26 height 14
click at [797, 360] on div "35" at bounding box center [798, 363] width 25 height 16
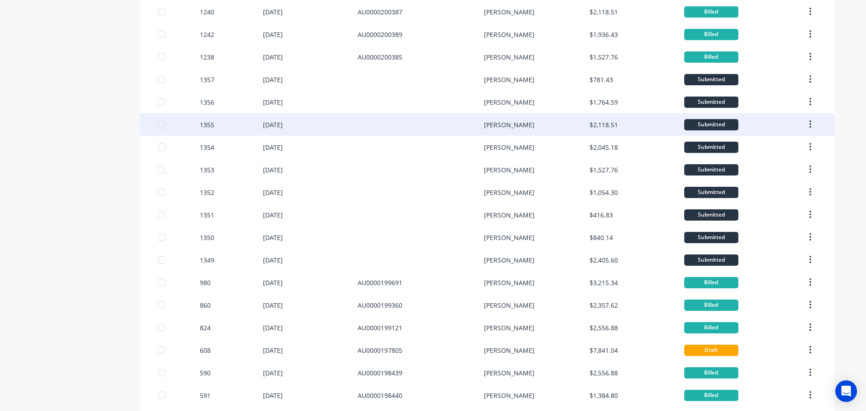
scroll to position [271, 0]
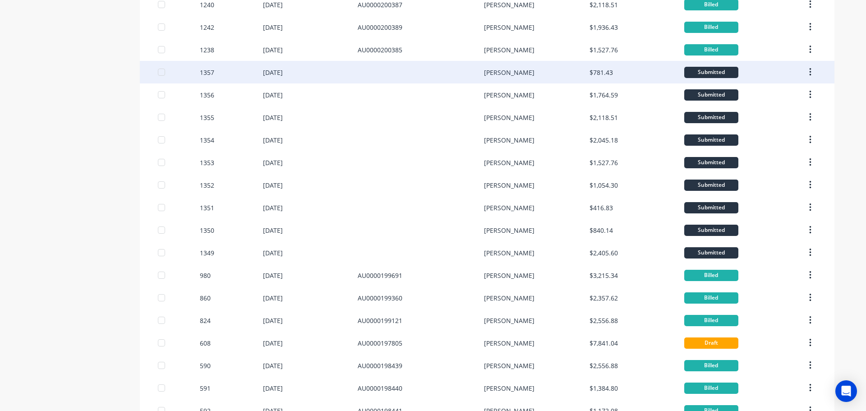
click at [273, 71] on div "01 Sep 2025" at bounding box center [273, 72] width 20 height 9
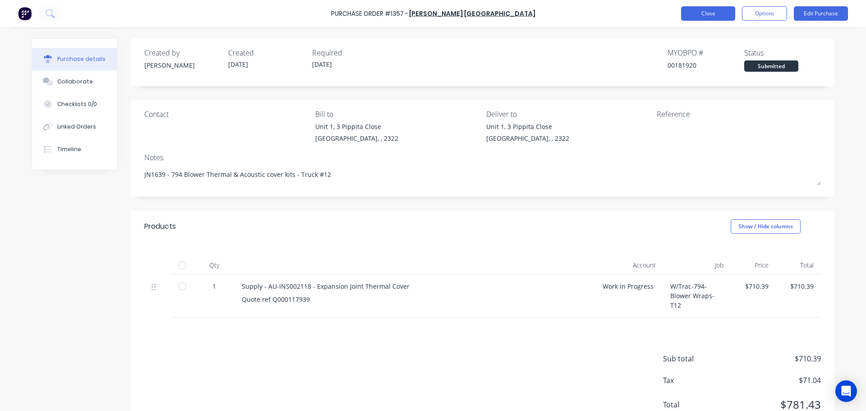
click at [716, 14] on button "Close" at bounding box center [708, 13] width 54 height 14
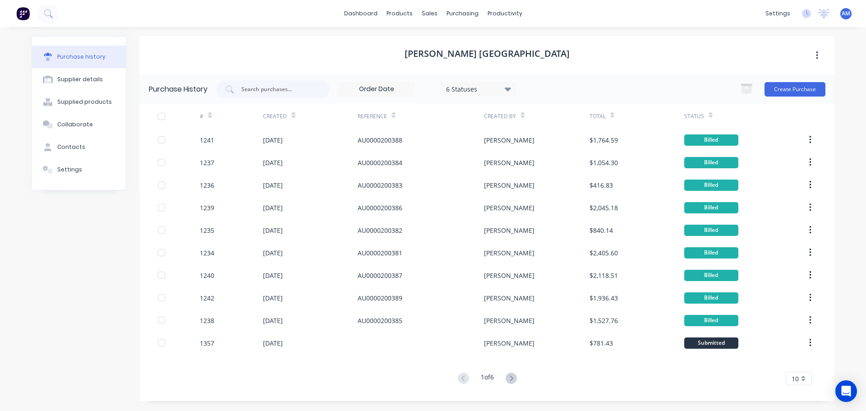
click at [794, 377] on span "10" at bounding box center [794, 378] width 7 height 9
click at [796, 359] on div "35" at bounding box center [798, 363] width 25 height 16
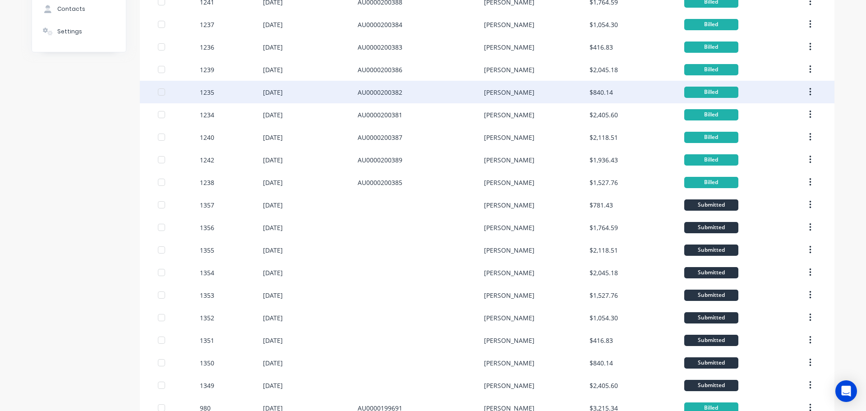
scroll to position [180, 0]
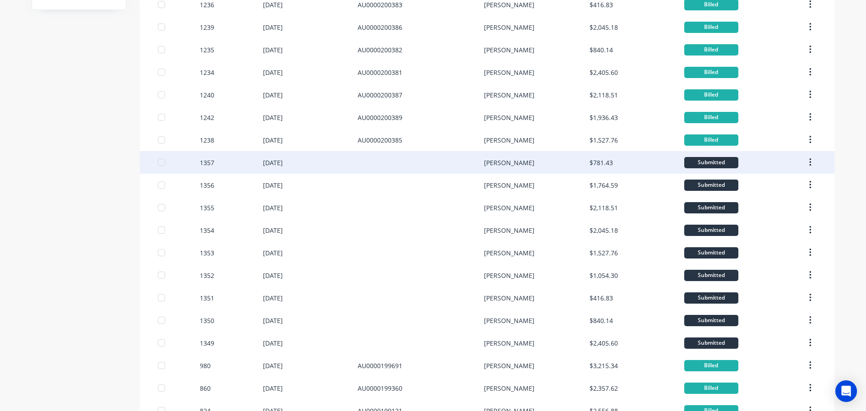
click at [271, 160] on div "01 Sep 2025" at bounding box center [273, 162] width 20 height 9
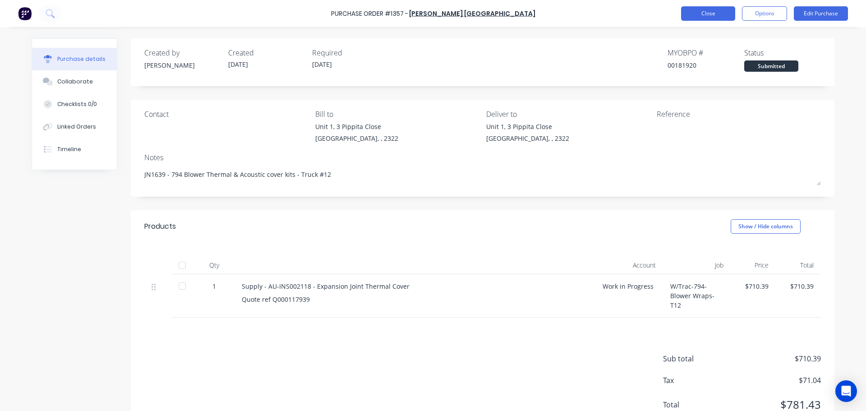
click at [684, 13] on button "Close" at bounding box center [708, 13] width 54 height 14
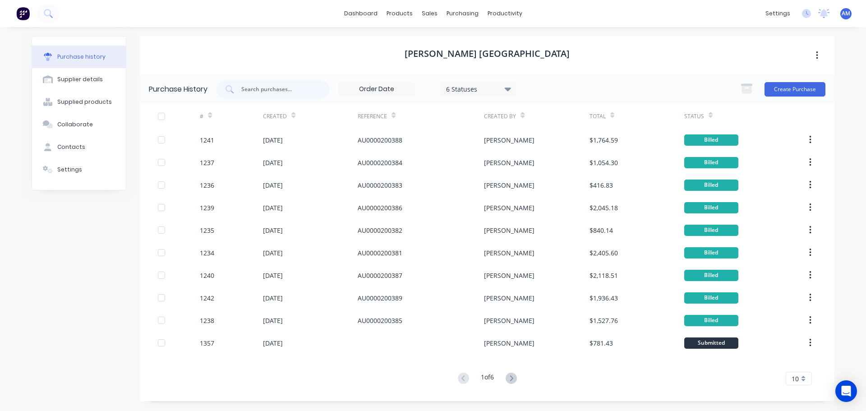
click at [800, 379] on div "10" at bounding box center [799, 379] width 26 height 14
click at [797, 366] on div "35" at bounding box center [798, 363] width 25 height 16
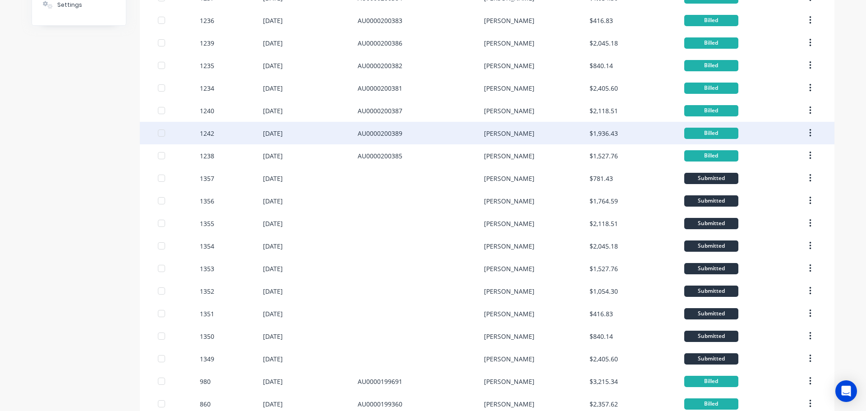
scroll to position [180, 0]
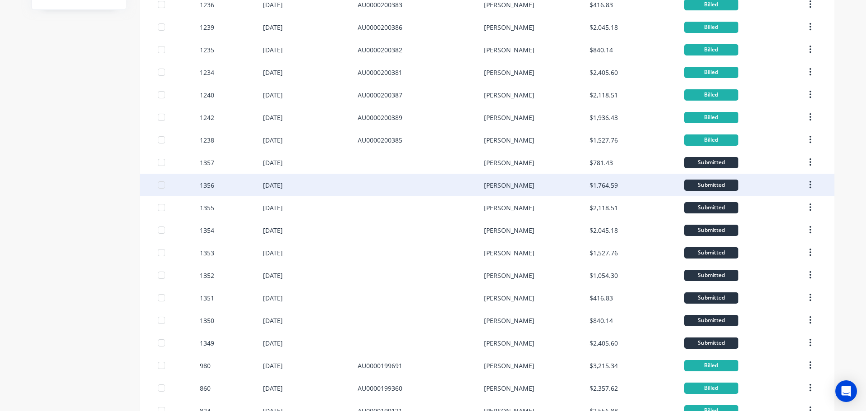
click at [281, 184] on div "01 Sep 2025" at bounding box center [273, 184] width 20 height 9
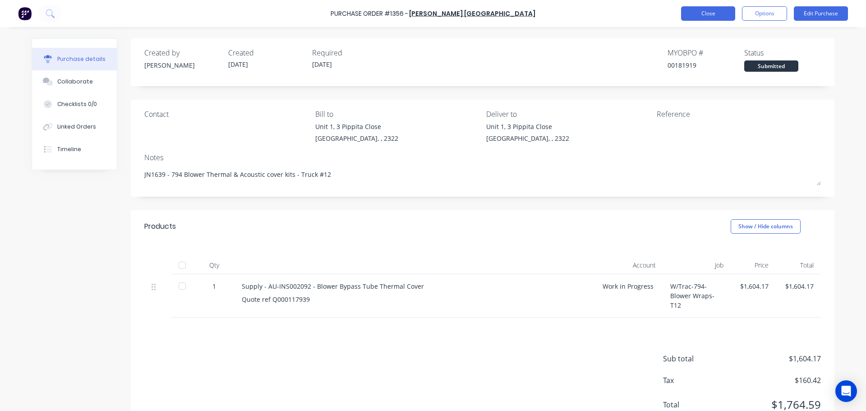
click at [702, 14] on button "Close" at bounding box center [708, 13] width 54 height 14
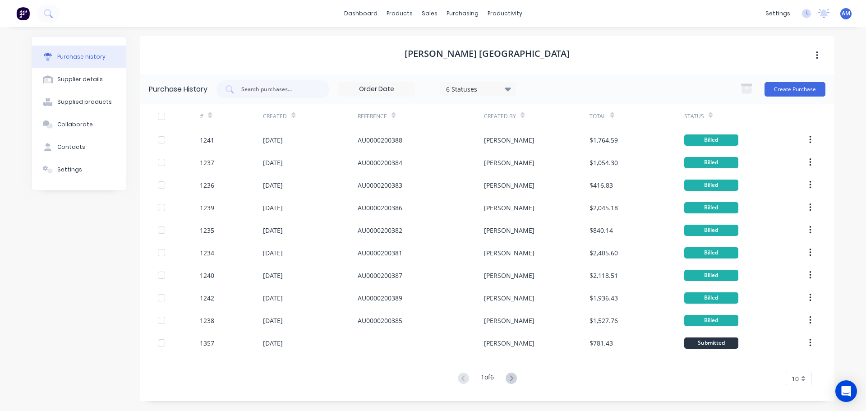
click at [800, 376] on div "10" at bounding box center [799, 379] width 26 height 14
click at [793, 361] on div "35" at bounding box center [798, 363] width 25 height 16
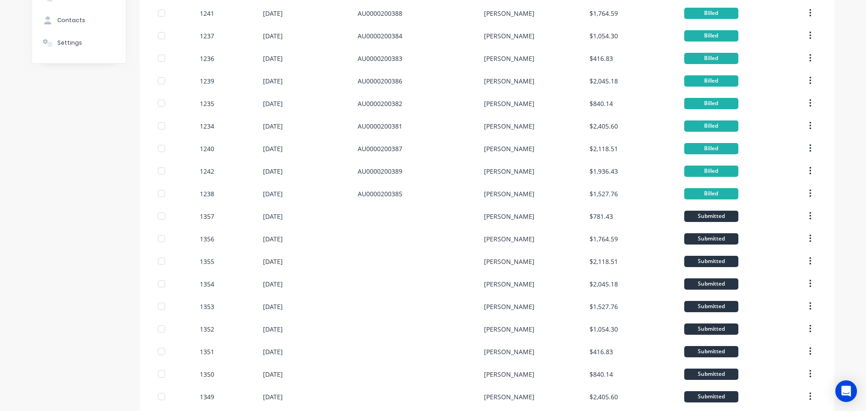
scroll to position [135, 0]
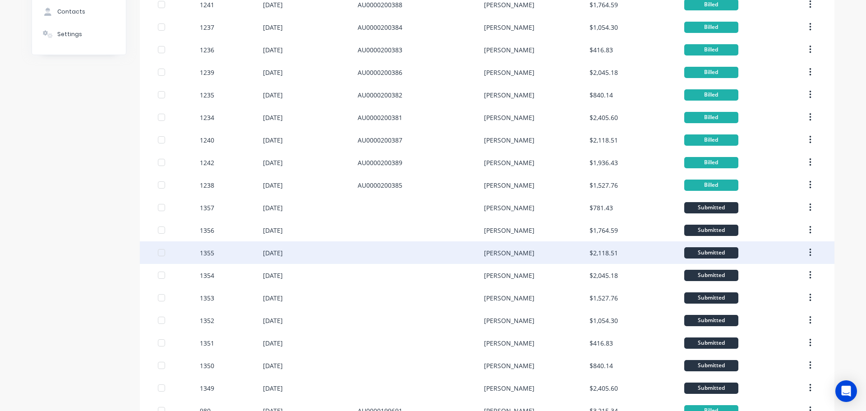
click at [279, 252] on div "01 Sep 2025" at bounding box center [273, 252] width 20 height 9
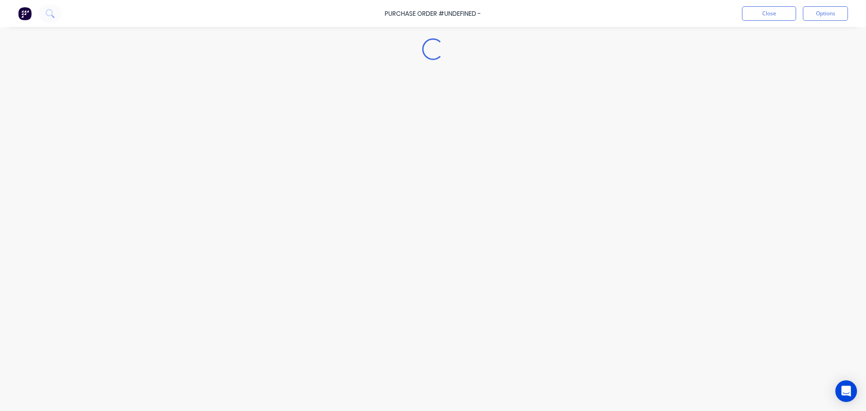
type textarea "x"
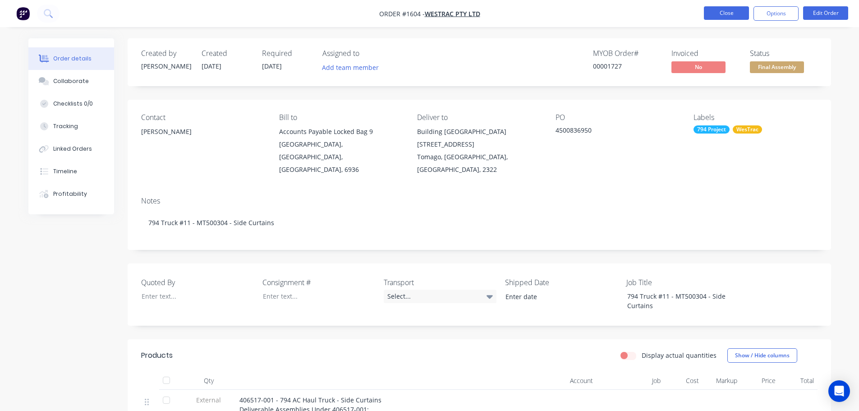
click at [718, 18] on button "Close" at bounding box center [726, 13] width 45 height 14
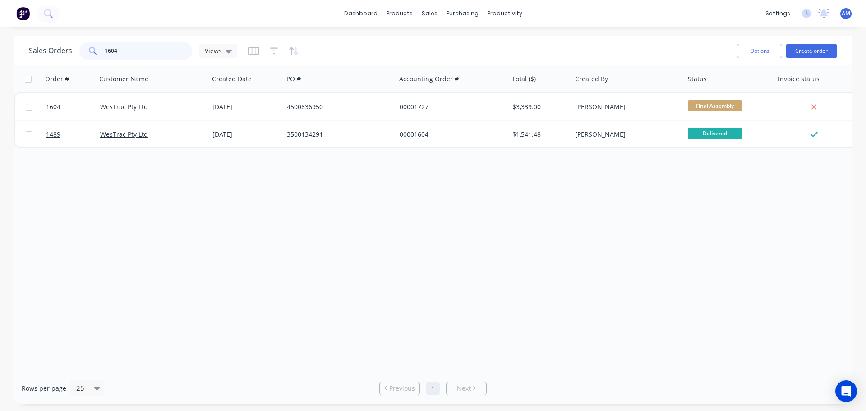
drag, startPoint x: 168, startPoint y: 48, endPoint x: 90, endPoint y: 52, distance: 77.7
click at [90, 52] on div "1604" at bounding box center [135, 51] width 113 height 18
type input "1630"
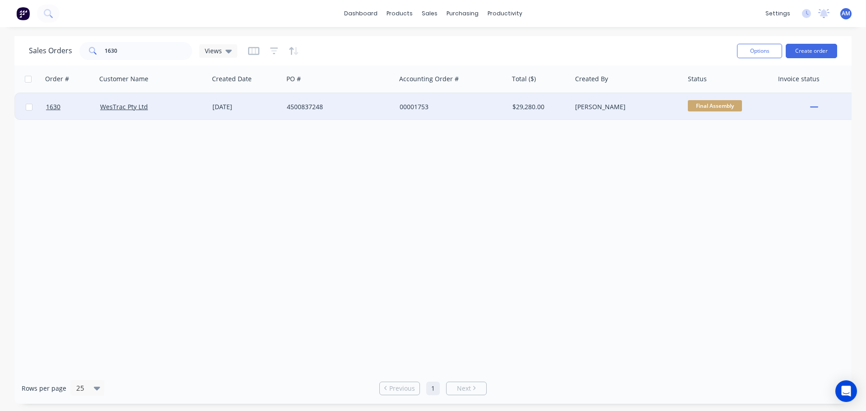
drag, startPoint x: 104, startPoint y: 61, endPoint x: 309, endPoint y: 104, distance: 209.6
click at [309, 104] on div "4500837248" at bounding box center [337, 106] width 100 height 9
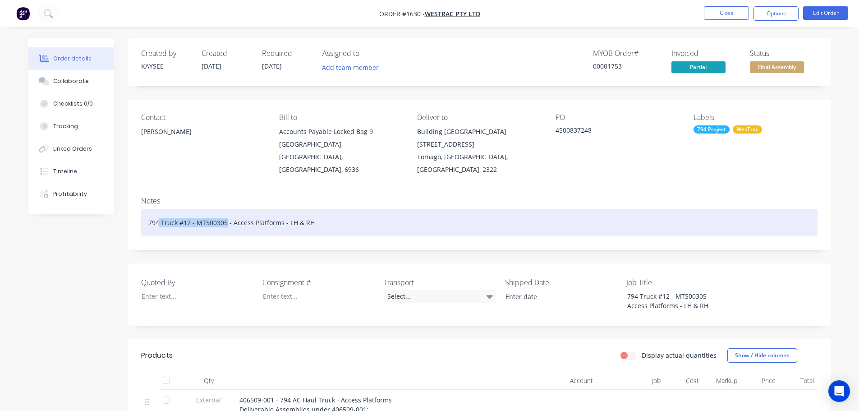
drag, startPoint x: 160, startPoint y: 210, endPoint x: 225, endPoint y: 208, distance: 65.4
click at [225, 209] on div "794 Truck #12 - MT500305 - Access Platforms - LH & RH" at bounding box center [479, 223] width 676 height 28
copy div "Truck #12 - MT500305"
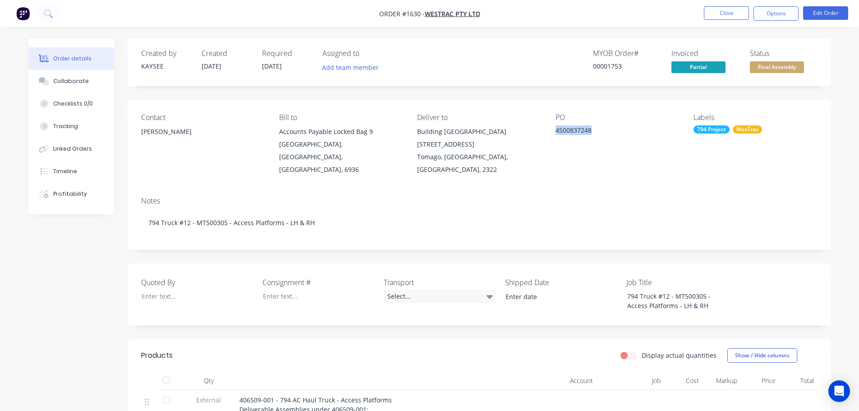
drag, startPoint x: 591, startPoint y: 129, endPoint x: 556, endPoint y: 131, distance: 34.8
click at [556, 131] on div "4500837248" at bounding box center [612, 131] width 113 height 13
copy div "4500837248"
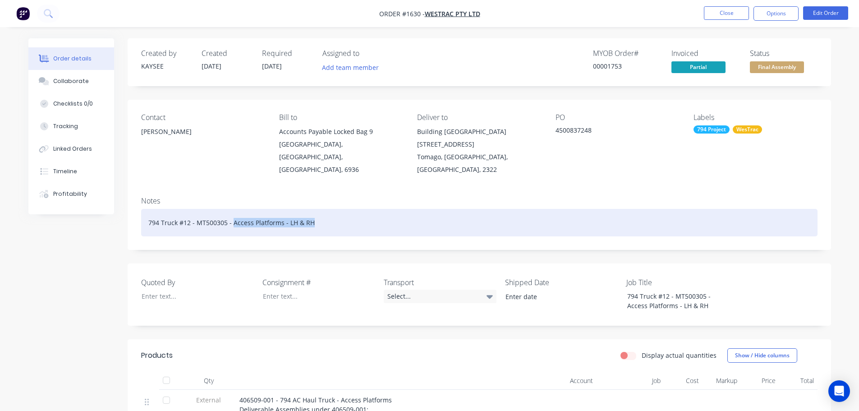
drag, startPoint x: 310, startPoint y: 212, endPoint x: 231, endPoint y: 211, distance: 78.9
click at [231, 211] on div "794 Truck #12 - MT500305 - Access Platforms - LH & RH" at bounding box center [479, 223] width 676 height 28
copy div "Access Platforms - LH & RH"
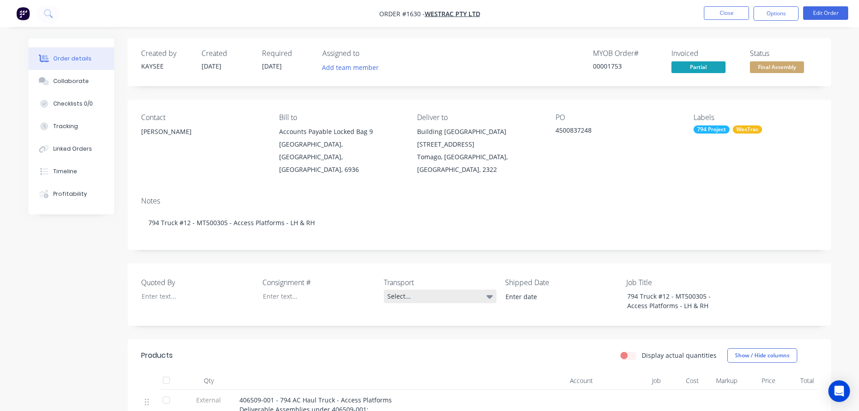
click at [409, 290] on div "Select..." at bounding box center [440, 297] width 113 height 14
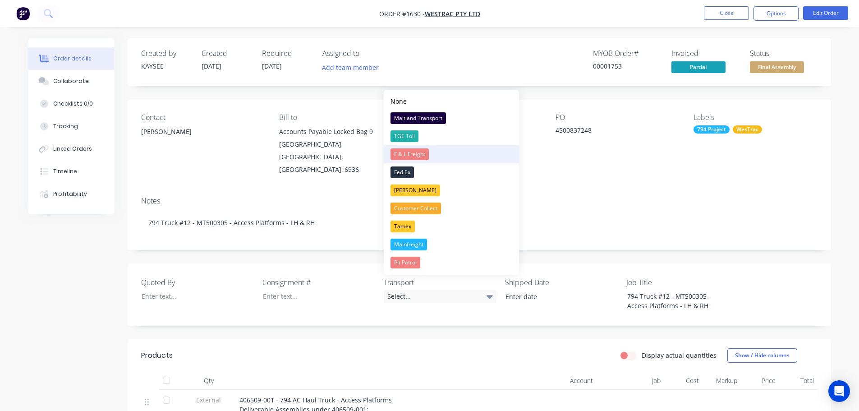
click at [422, 152] on div "F & L Freight" at bounding box center [410, 154] width 38 height 12
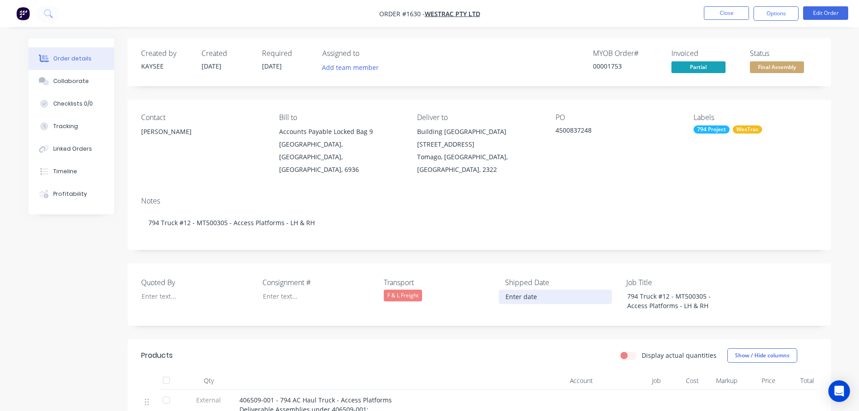
click at [527, 290] on input at bounding box center [555, 297] width 112 height 14
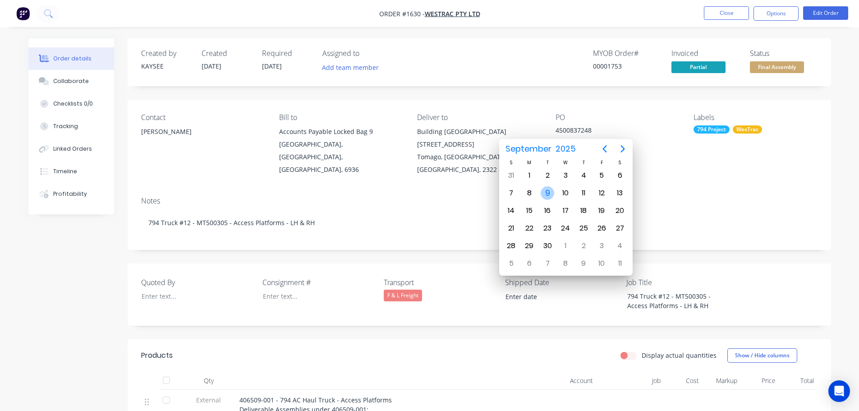
click at [547, 191] on div "9" at bounding box center [548, 193] width 14 height 14
type input "09/09/2025"
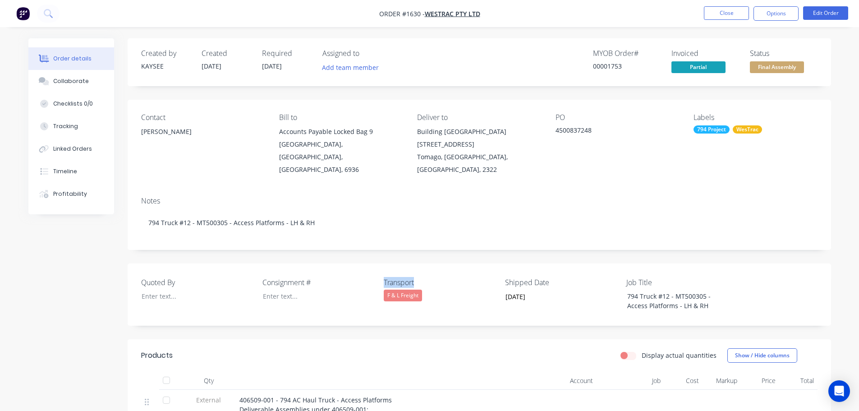
drag, startPoint x: 420, startPoint y: 268, endPoint x: 380, endPoint y: 269, distance: 39.7
click at [380, 269] on div "Quoted By Consignment # Transport F & L Freight Shipped Date 09/09/2025 Job Tit…" at bounding box center [480, 294] width 704 height 62
copy label "Transport"
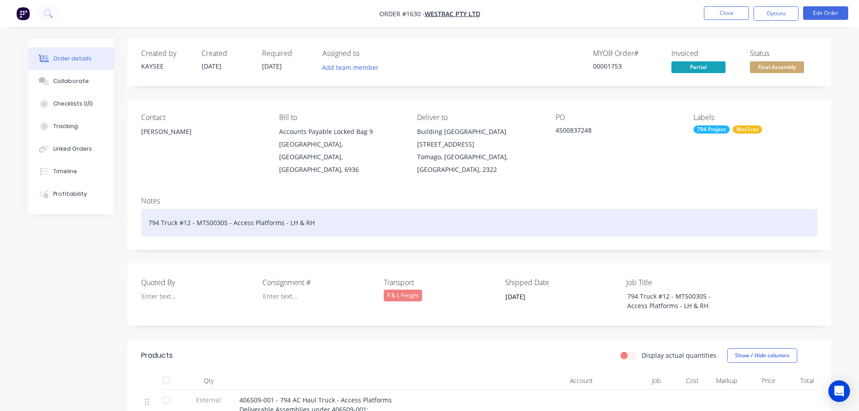
click at [321, 209] on div "794 Truck #12 - MT500305 - Access Platforms - LH & RH" at bounding box center [479, 223] width 676 height 28
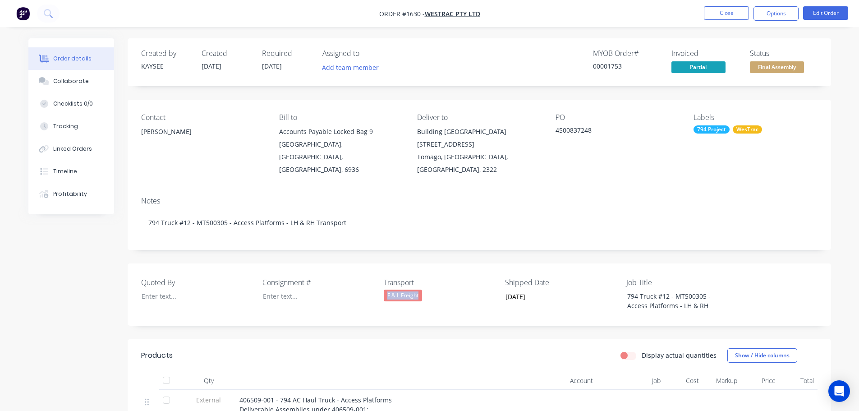
drag, startPoint x: 428, startPoint y: 283, endPoint x: 386, endPoint y: 281, distance: 42.0
click at [386, 290] on div "F & L Freight" at bounding box center [440, 296] width 113 height 12
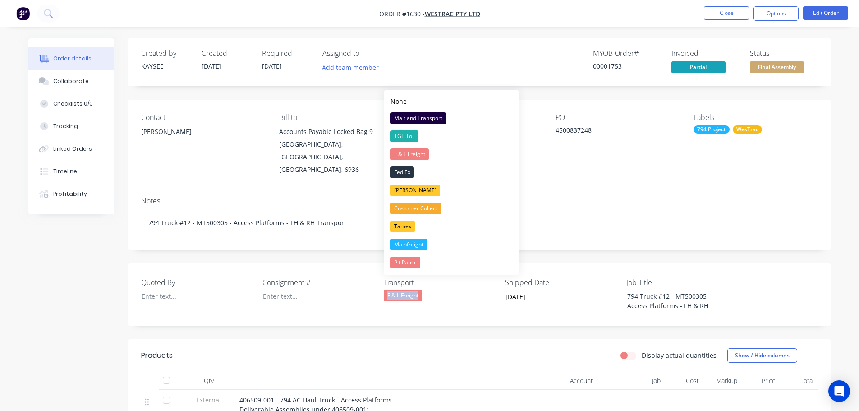
copy div "F & L Freight"
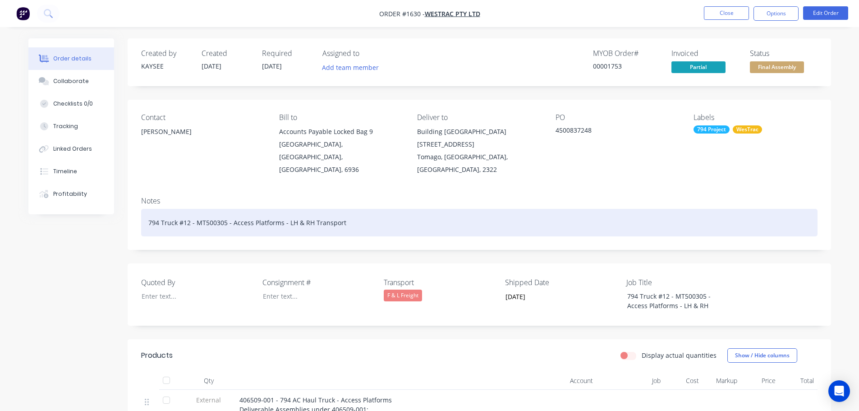
click at [350, 212] on div "794 Truck #12 - MT500305 - Access Platforms - LH & RH Transport" at bounding box center [479, 223] width 676 height 28
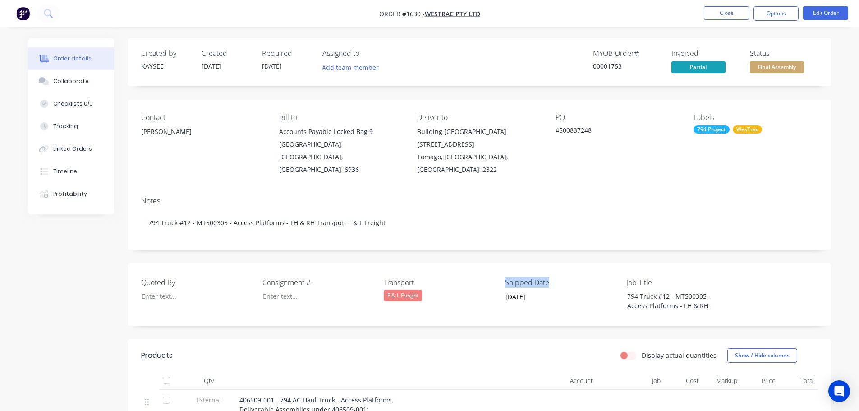
drag, startPoint x: 553, startPoint y: 268, endPoint x: 505, endPoint y: 269, distance: 47.8
click at [505, 277] on label "Shipped Date" at bounding box center [561, 282] width 113 height 11
copy label "Shipped Date"
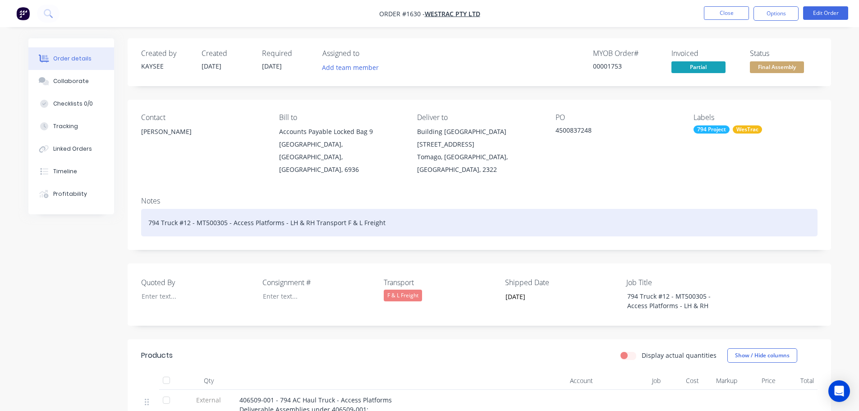
click at [397, 209] on div "794 Truck #12 - MT500305 - Access Platforms - LH & RH Transport F & L Freight" at bounding box center [479, 223] width 676 height 28
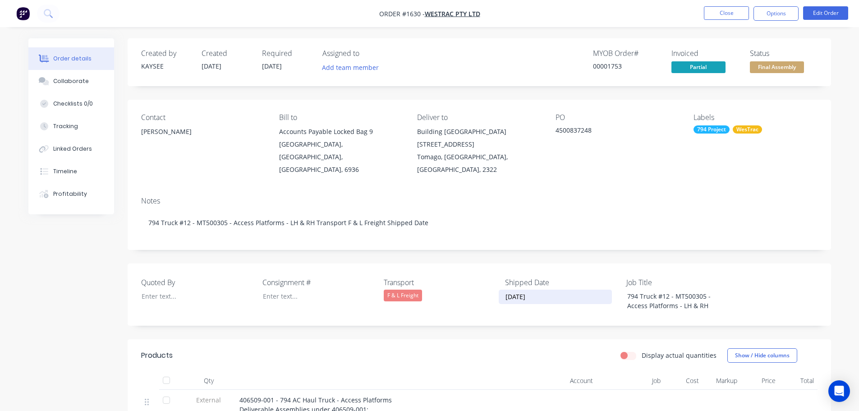
drag, startPoint x: 550, startPoint y: 283, endPoint x: 506, endPoint y: 280, distance: 44.3
click at [506, 290] on input "09/09/2025" at bounding box center [555, 297] width 112 height 14
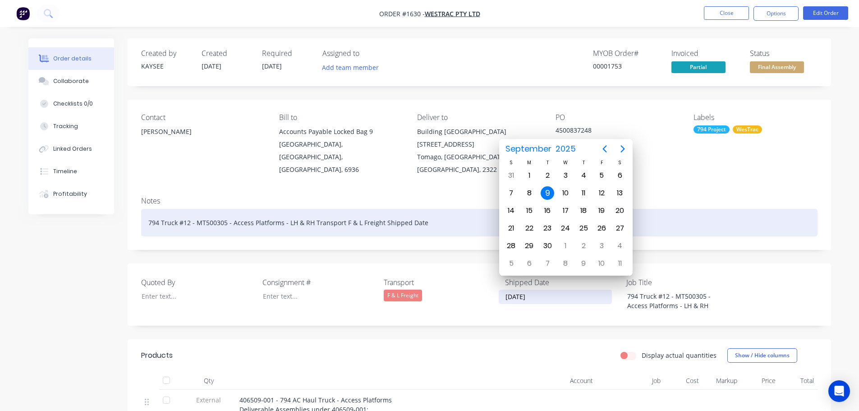
click at [433, 211] on div "794 Truck #12 - MT500305 - Access Platforms - LH & RH Transport F & L Freight S…" at bounding box center [479, 223] width 676 height 28
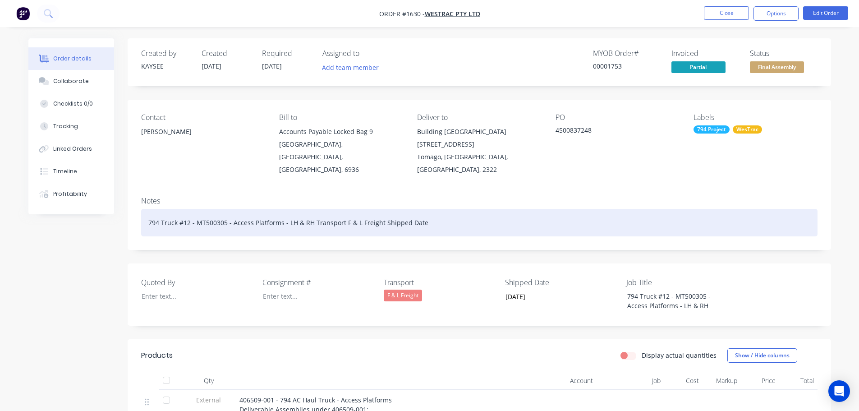
click at [432, 210] on div "794 Truck #12 - MT500305 - Access Platforms - LH & RH Transport F & L Freight S…" at bounding box center [479, 223] width 676 height 28
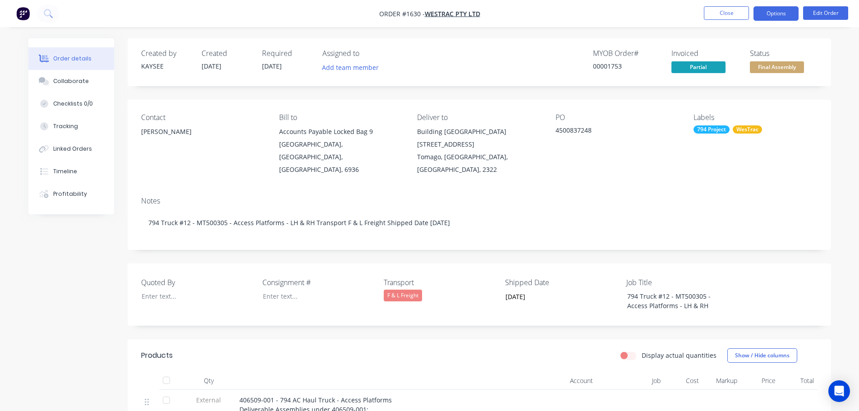
click at [773, 15] on button "Options" at bounding box center [776, 13] width 45 height 14
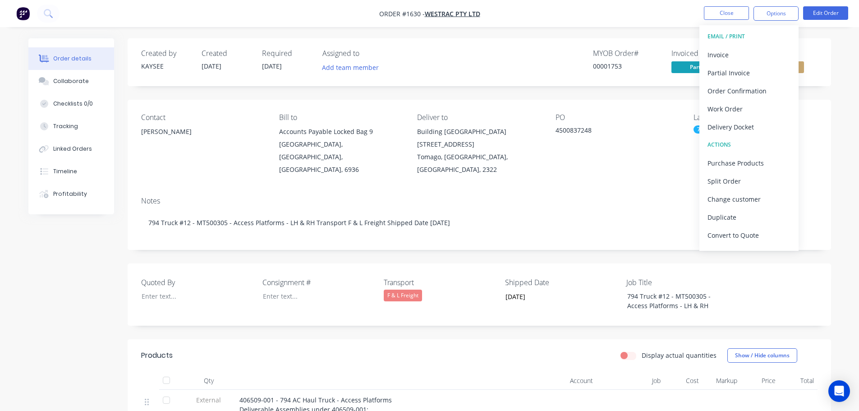
click at [746, 124] on div "Delivery Docket" at bounding box center [749, 126] width 83 height 13
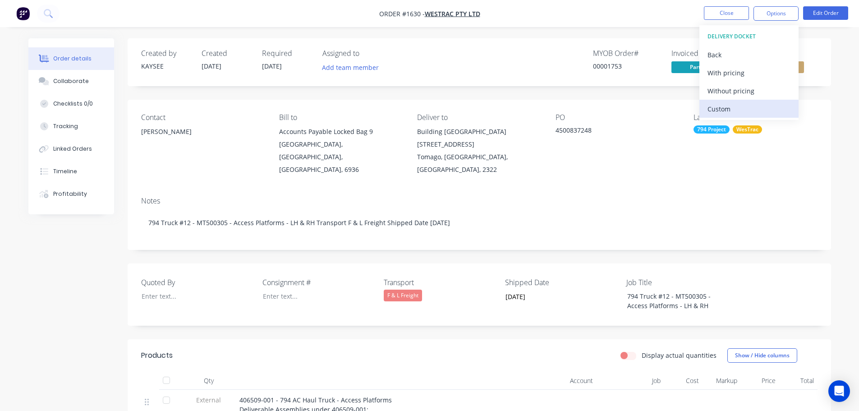
click at [740, 104] on div "Custom" at bounding box center [749, 108] width 83 height 13
click at [740, 90] on div "Without pricing" at bounding box center [749, 90] width 83 height 13
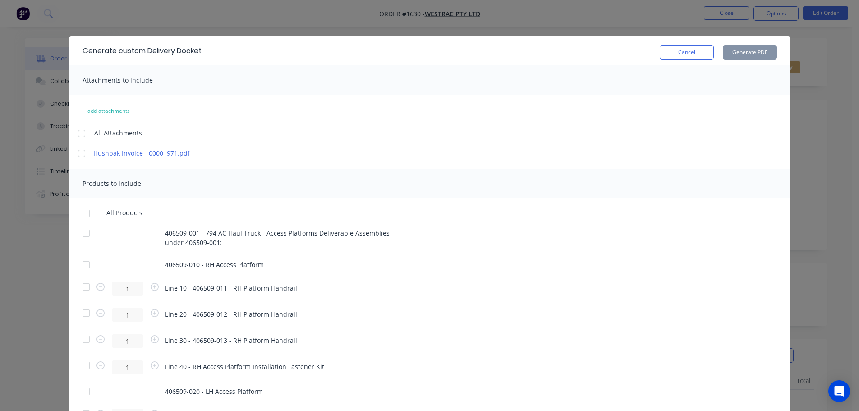
click at [84, 212] on div at bounding box center [86, 213] width 18 height 18
click at [747, 53] on button "Generate PDF" at bounding box center [750, 52] width 54 height 14
